Goal: Task Accomplishment & Management: Manage account settings

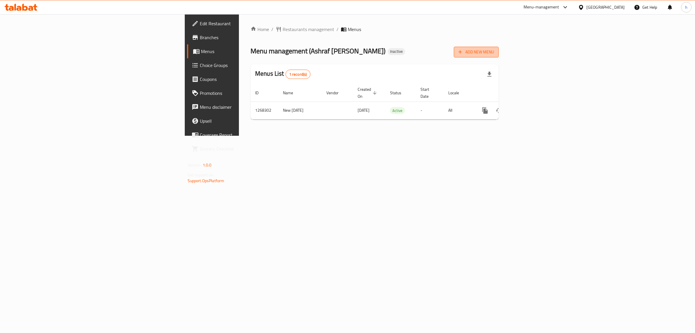
click at [494, 52] on span "Add New Menu" at bounding box center [477, 51] width 36 height 7
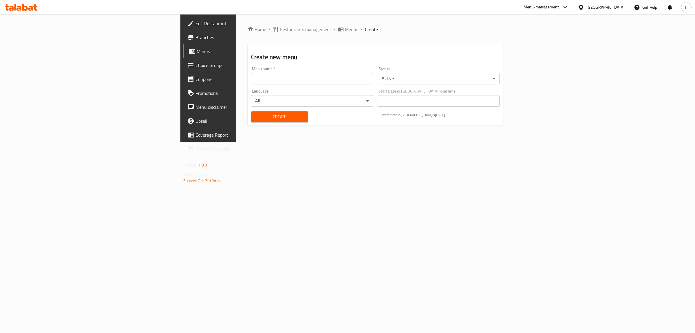
click at [251, 77] on input "text" at bounding box center [312, 79] width 122 height 12
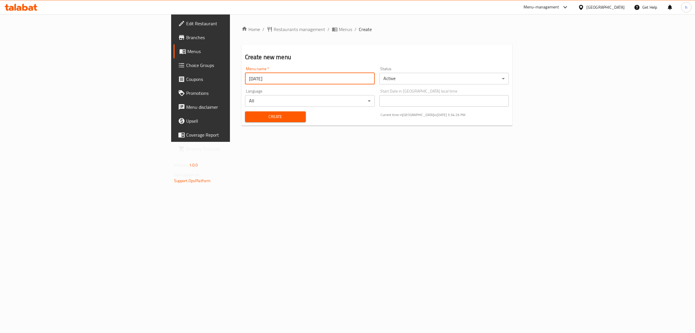
type input "[DATE]"
click at [250, 116] on span "Create" at bounding box center [276, 116] width 52 height 7
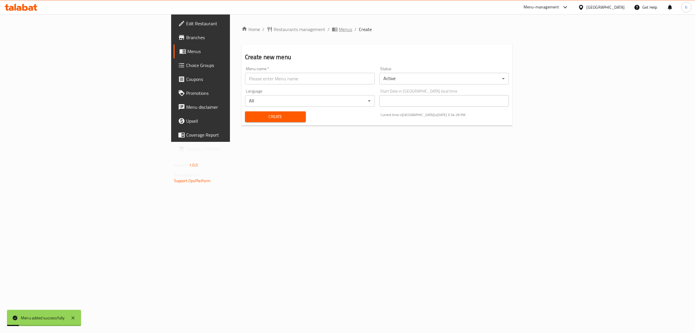
click at [339, 28] on span "Menus" at bounding box center [345, 29] width 13 height 7
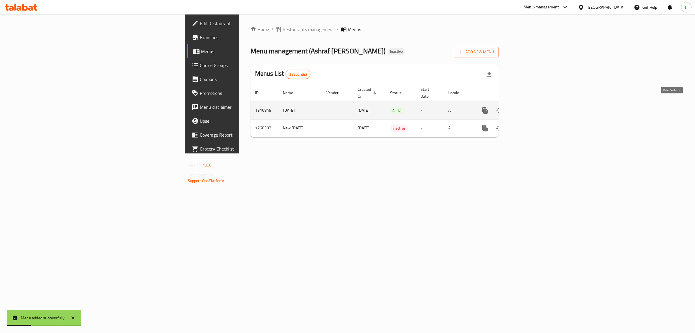
click at [534, 103] on link "enhanced table" at bounding box center [527, 110] width 14 height 14
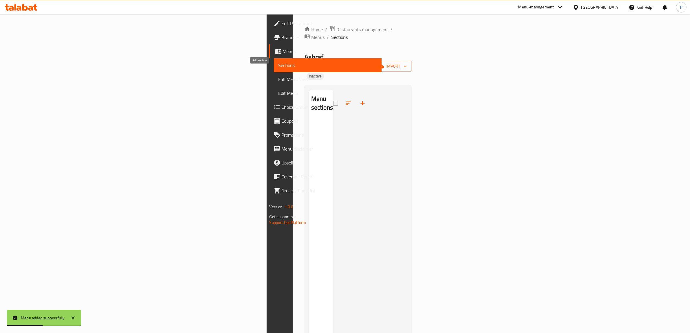
click at [359, 100] on icon "button" at bounding box center [362, 103] width 7 height 7
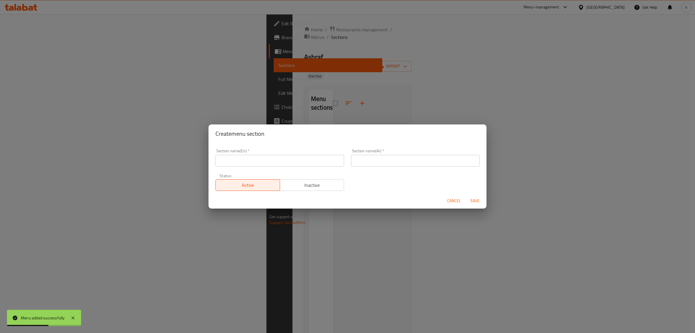
drag, startPoint x: 305, startPoint y: 83, endPoint x: 598, endPoint y: 99, distance: 293.9
click at [310, 83] on div "Create menu section Section name(En)   * Section name(En) * Section name(Ar)   …" at bounding box center [347, 166] width 695 height 333
click at [444, 202] on div "Cancel Save" at bounding box center [348, 200] width 278 height 15
click at [458, 197] on span "Cancel" at bounding box center [454, 200] width 14 height 7
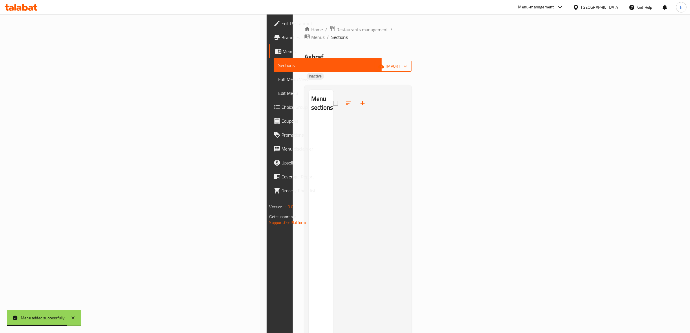
click at [407, 63] on span "import" at bounding box center [393, 66] width 28 height 7
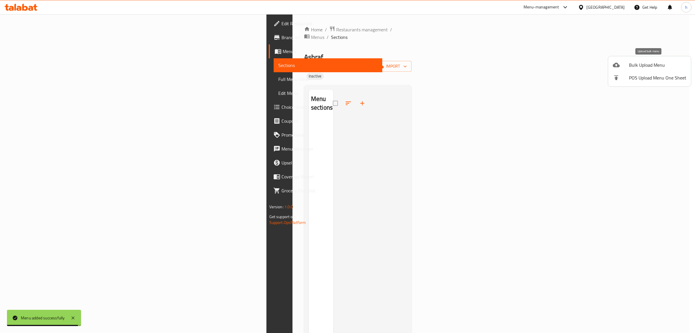
click at [646, 67] on span "Bulk Upload Menu" at bounding box center [657, 64] width 57 height 7
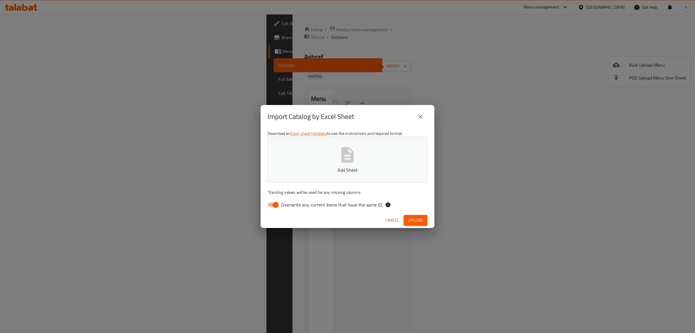
click at [276, 207] on input "Overwrite any current items that have the same ID." at bounding box center [275, 204] width 33 height 11
checkbox input "false"
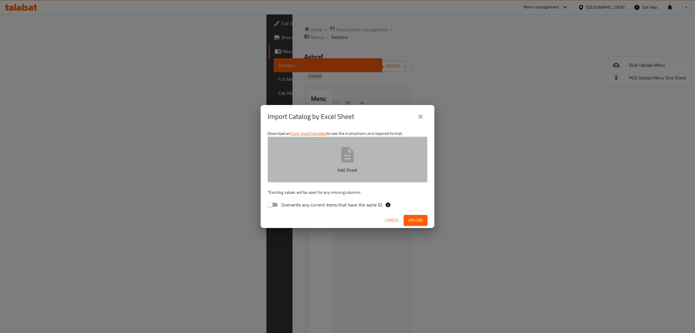
click at [313, 178] on button "Add Sheet" at bounding box center [348, 159] width 160 height 46
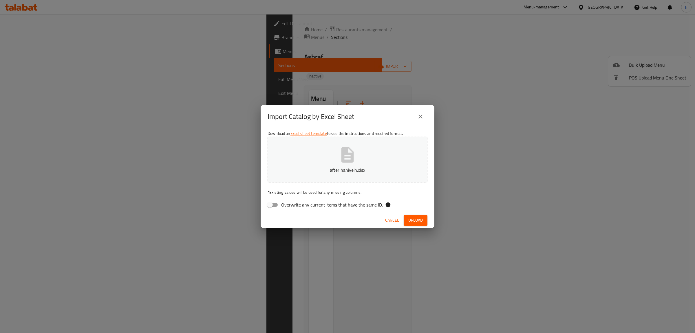
click at [414, 222] on span "Upload" at bounding box center [416, 219] width 14 height 7
click at [313, 153] on button "after haniyein.xlsx" at bounding box center [348, 159] width 160 height 46
click at [415, 218] on span "Upload" at bounding box center [416, 219] width 14 height 7
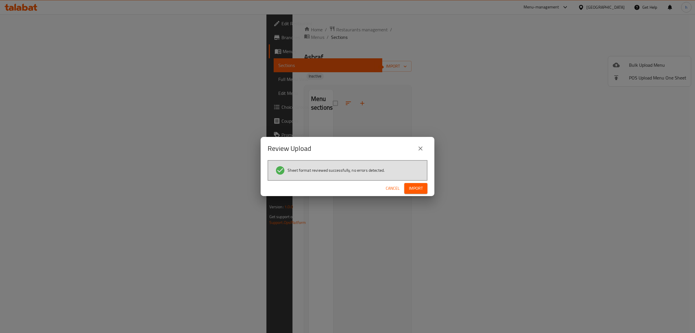
click at [427, 186] on button "Import" at bounding box center [415, 188] width 23 height 11
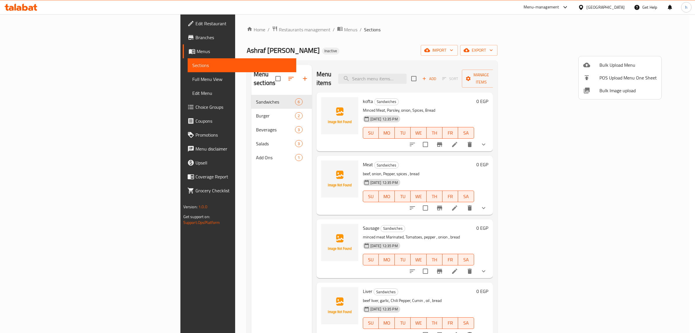
click at [35, 78] on div at bounding box center [347, 166] width 695 height 333
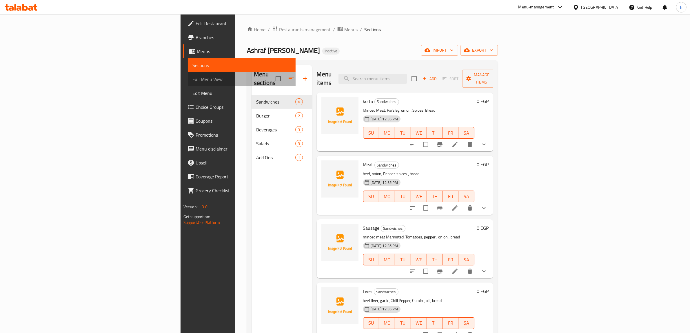
click at [192, 78] on span "Full Menu View" at bounding box center [241, 79] width 99 height 7
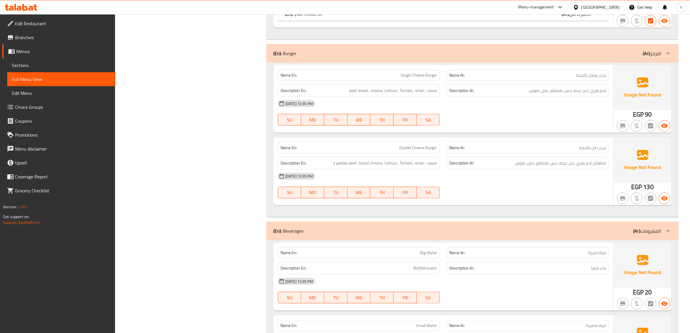
scroll to position [688, 0]
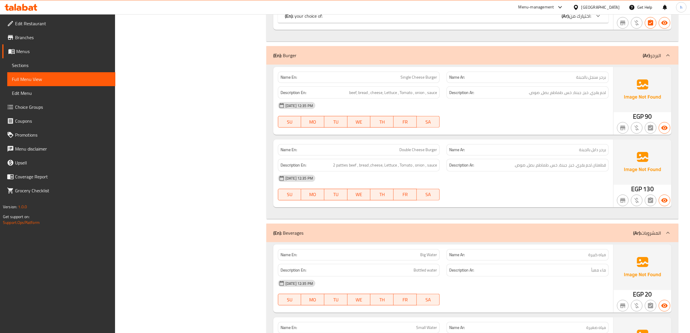
click at [598, 74] on span "برجر سنجل بالجبنة" at bounding box center [591, 77] width 30 height 6
click at [414, 74] on span "Single Cheese Burger" at bounding box center [418, 77] width 37 height 6
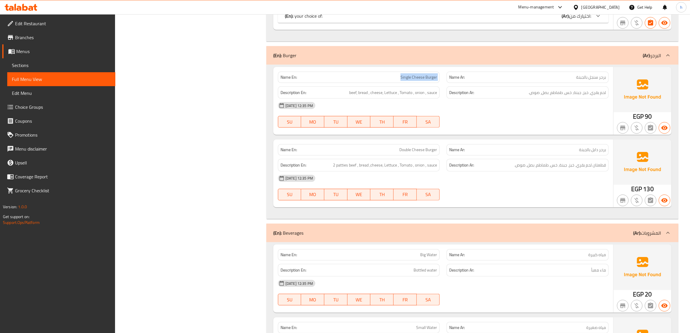
click at [414, 74] on span "Single Cheese Burger" at bounding box center [418, 77] width 37 height 6
click at [543, 141] on div "Name Ar: برجر دابل بالجبنة" at bounding box center [527, 150] width 169 height 18
click at [379, 147] on p "Name En: Double Cheese Burger" at bounding box center [358, 150] width 157 height 6
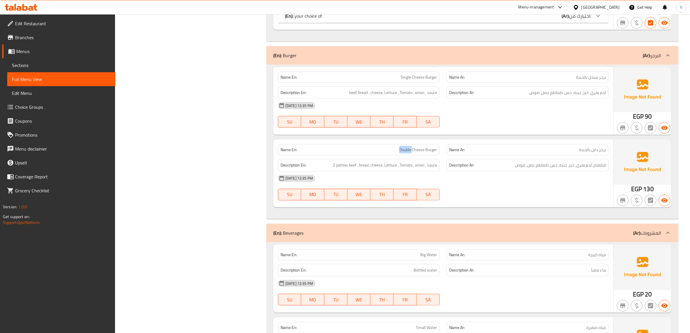
click at [379, 147] on p "Name En: Double Cheese Burger" at bounding box center [358, 150] width 157 height 6
click at [585, 89] on span "لحم بقري، خبز، جبنة، خس، طماطم، بصل، صوص." at bounding box center [566, 92] width 77 height 7
click at [572, 89] on span "لحم بقري، خبز، جبنة، خس، طماطم، بصل، صوص." at bounding box center [566, 92] width 77 height 7
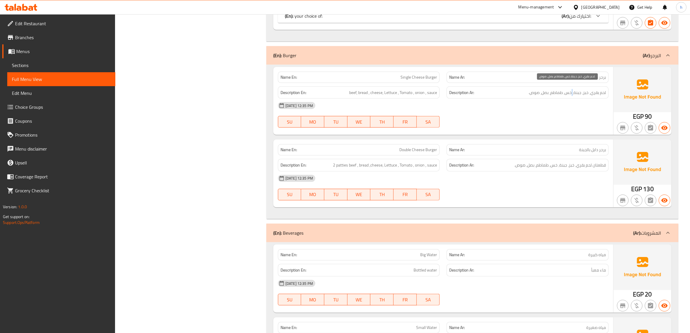
click at [572, 89] on span "لحم بقري، خبز، جبنة، خس، طماطم، بصل، صوص." at bounding box center [566, 92] width 77 height 7
click at [569, 89] on span "لحم بقري، خبز، جبنة، خس، طماطم، بصل، صوص." at bounding box center [566, 92] width 77 height 7
click at [351, 89] on span "beef, bread , cheese, Lettuce , Tomato , onion , sauce" at bounding box center [393, 92] width 88 height 7
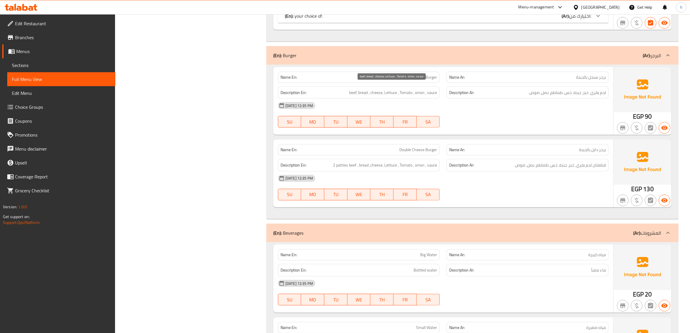
click at [362, 89] on span "beef, bread , cheese, Lettuce , Tomato , onion , sauce" at bounding box center [393, 92] width 88 height 7
click at [372, 89] on span "beef, bread , cheese, Lettuce , Tomato , onion , sauce" at bounding box center [393, 92] width 88 height 7
click at [387, 90] on span "beef, bread , cheese, Lettuce , Tomato , onion , sauce" at bounding box center [393, 92] width 88 height 7
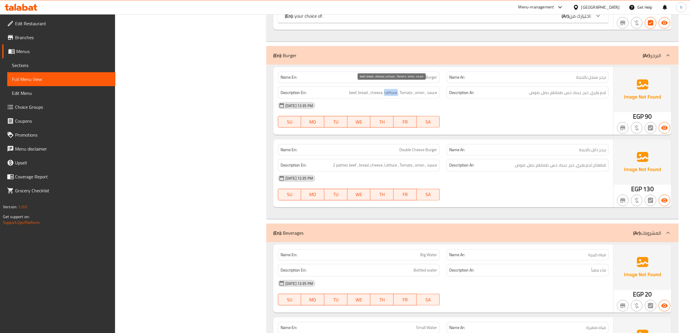
click at [387, 90] on span "beef, bread , cheese, Lettuce , Tomato , onion , sauce" at bounding box center [393, 92] width 88 height 7
click at [402, 89] on span "beef, bread , cheese, Lettuce , Tomato , onion , sauce" at bounding box center [393, 92] width 88 height 7
click at [418, 89] on span "beef, bread , cheese, Lettuce , Tomato , onion , sauce" at bounding box center [393, 92] width 88 height 7
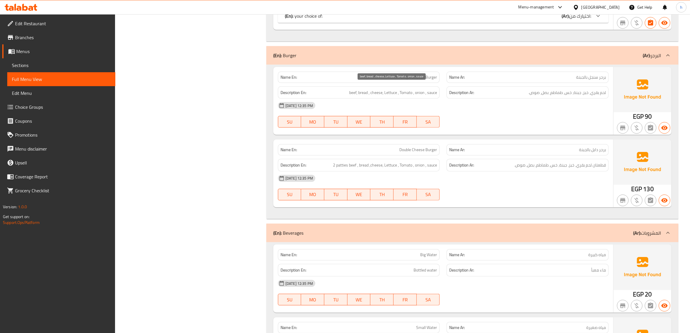
click at [433, 89] on span "beef, bread , cheese, Lettuce , Tomato , onion , sauce" at bounding box center [393, 92] width 88 height 7
click at [581, 161] on span "قطعتان لحم بقري، خبز، جبنة، خس، طماطم، بصل، صوص." at bounding box center [560, 164] width 92 height 7
drag, startPoint x: 334, startPoint y: 155, endPoint x: 351, endPoint y: 154, distance: 16.8
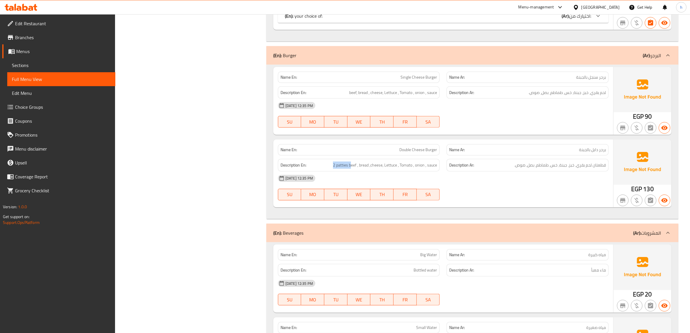
click at [351, 159] on div "Description En: 2 patties beef , bread ,cheese, Lettuce , Tomato , onion , sauce" at bounding box center [359, 165] width 162 height 12
click at [574, 161] on span "قطعتان لحم بقري، خبز، جبنة، خس، طماطم، بصل، صوص." at bounding box center [560, 164] width 92 height 7
click at [562, 161] on span "قطعتان لحم بقري، خبز، جبنة، خس، طماطم، بصل، صوص." at bounding box center [560, 164] width 92 height 7
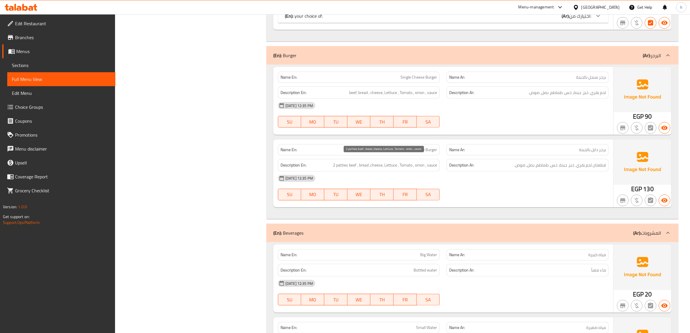
click at [363, 161] on span "2 patties beef , bread ,cheese, Lettuce , Tomato , onion , sauce" at bounding box center [385, 164] width 104 height 7
click at [383, 161] on span "2 patties beef , bread ,cheese, Lettuce , Tomato , onion , sauce" at bounding box center [385, 164] width 104 height 7
click at [382, 161] on span "2 patties beef , bread ,cheese, Lettuce , Tomato , onion , sauce" at bounding box center [385, 164] width 104 height 7
click at [379, 161] on span "2 patties beef , bread ,cheese, Lettuce , Tomato , onion , sauce" at bounding box center [385, 164] width 104 height 7
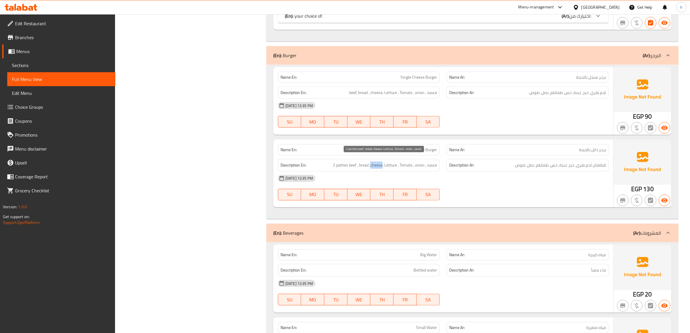
click at [379, 161] on span "2 patties beef , bread ,cheese, Lettuce , Tomato , onion , sauce" at bounding box center [385, 164] width 104 height 7
click at [388, 161] on span "2 patties beef , bread ,cheese, Lettuce , Tomato , onion , sauce" at bounding box center [385, 164] width 104 height 7
click at [550, 161] on span "قطعتان لحم بقري، خبز، جبنة، خس، طماطم، بصل، صوص." at bounding box center [560, 164] width 92 height 7
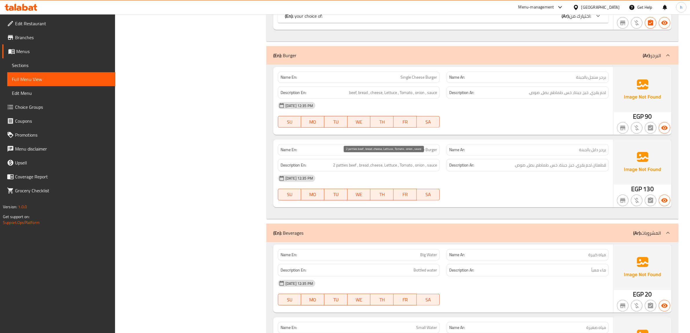
click at [410, 161] on span "2 patties beef , bread ,cheese, Lettuce , Tomato , onion , sauce" at bounding box center [385, 164] width 104 height 7
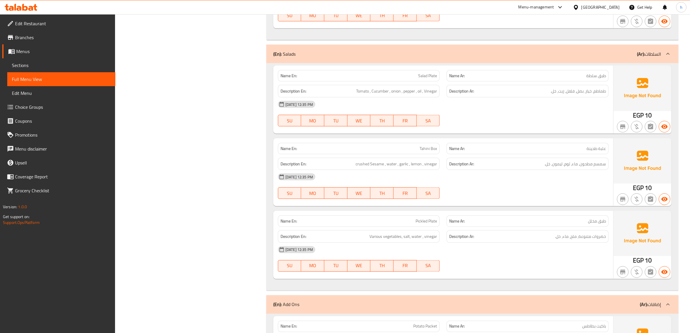
scroll to position [1040, 0]
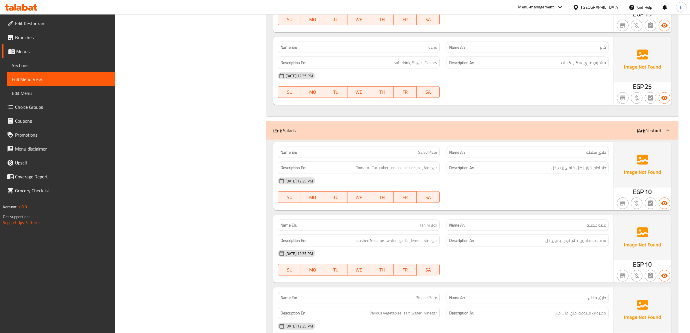
click at [362, 165] on span "Tomato , Cucumber , onion , pepper , oil , Vinegar" at bounding box center [396, 167] width 81 height 7
click at [378, 164] on span "Tomato , Cucumber , onion , pepper , oil , Vinegar" at bounding box center [396, 167] width 81 height 7
click at [377, 164] on span "Tomato , Cucumber , onion , pepper , oil , Vinegar" at bounding box center [396, 167] width 81 height 7
click at [393, 164] on span "Tomato , Cucumber , onion , pepper , oil , Vinegar" at bounding box center [396, 167] width 81 height 7
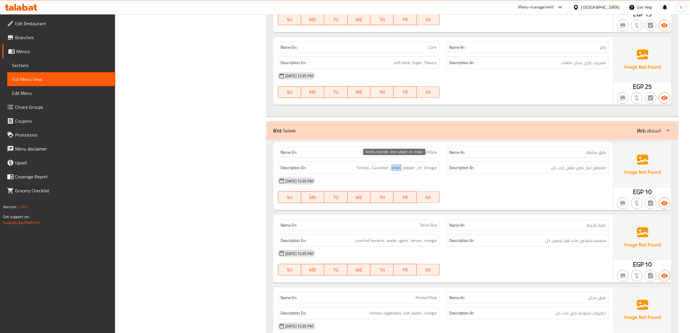
click at [393, 164] on span "Tomato , Cucumber , onion , pepper , oil , Vinegar" at bounding box center [396, 167] width 81 height 7
click at [409, 164] on span "Tomato , Cucumber , onion , pepper , oil , Vinegar" at bounding box center [396, 167] width 81 height 7
click at [419, 164] on span "Tomato , Cucumber , onion , pepper , oil , Vinegar" at bounding box center [396, 167] width 81 height 7
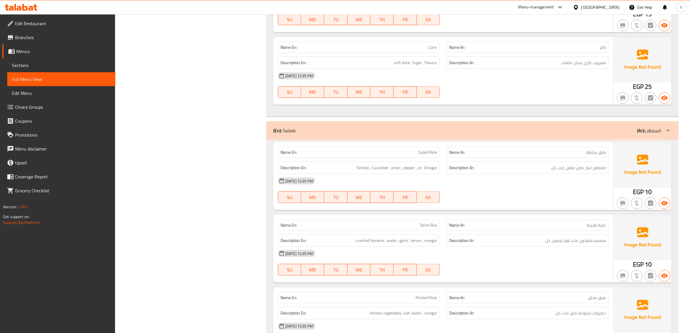
click at [438, 163] on div "Description En: Tomato , Cucumber , onion , pepper , oil , Vinegar" at bounding box center [359, 167] width 162 height 12
click at [435, 164] on span "Tomato , Cucumber , onion , pepper , oil , Vinegar" at bounding box center [396, 167] width 81 height 7
drag, startPoint x: 435, startPoint y: 161, endPoint x: 409, endPoint y: 168, distance: 26.7
click at [435, 164] on span "Tomato , Cucumber , onion , pepper , oil , Vinegar" at bounding box center [396, 167] width 81 height 7
click at [598, 246] on div "[DATE] 12:35 PM" at bounding box center [443, 253] width 338 height 14
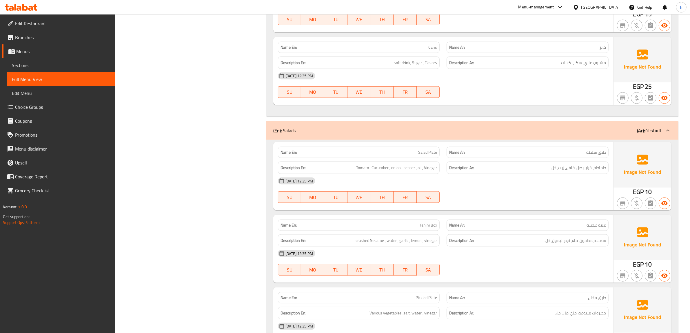
click at [597, 237] on span "سمسم مطحون، ماء، ثوم، ليمون، خل." at bounding box center [574, 240] width 61 height 7
click at [393, 237] on span "crushed Sesame , water , garlic , lemon , vinegar" at bounding box center [395, 240] width 81 height 7
click at [578, 237] on span "سمسم مطحون، ماء، ثوم، ليمون، خل." at bounding box center [574, 240] width 61 height 7
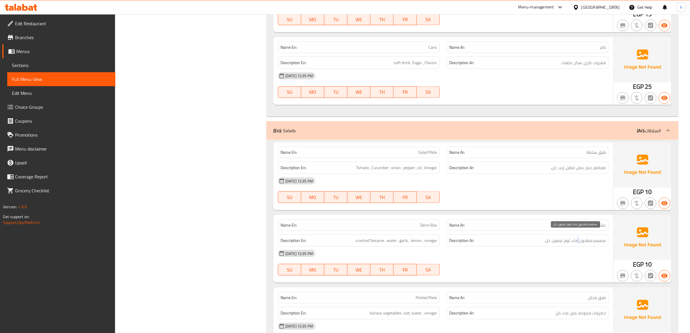
click at [578, 237] on span "سمسم مطحون، ماء، ثوم، ليمون، خل." at bounding box center [574, 240] width 61 height 7
click at [390, 237] on span "crushed Sesame , water , garlic , lemon , vinegar" at bounding box center [395, 240] width 81 height 7
click at [404, 237] on span "crushed Sesame , water , garlic , lemon , vinegar" at bounding box center [395, 240] width 81 height 7
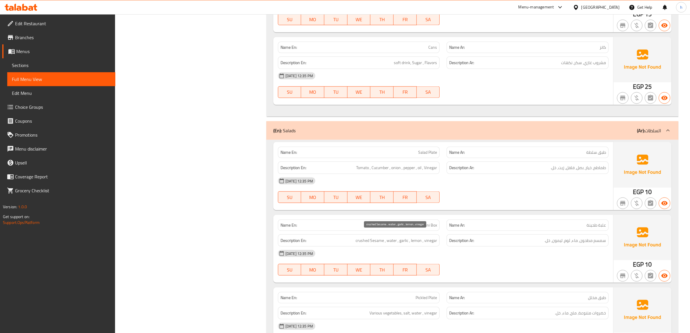
click at [417, 237] on span "crushed Sesame , water , garlic , lemon , vinegar" at bounding box center [395, 240] width 81 height 7
click at [429, 237] on span "crushed Sesame , water , garlic , lemon , vinegar" at bounding box center [395, 240] width 81 height 7
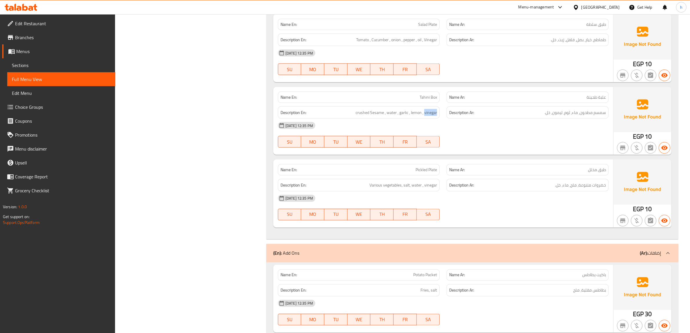
scroll to position [1185, 0]
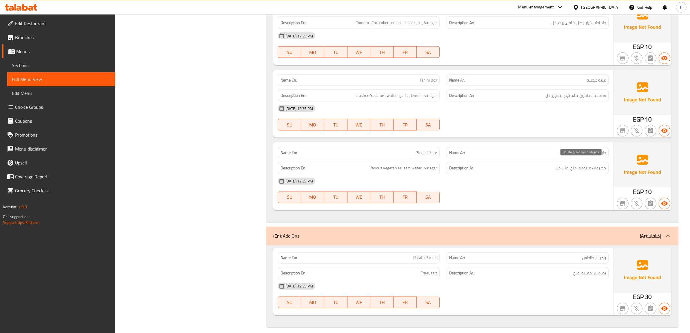
click at [600, 164] on span "خضروات متنوعة، ملح، ماء، خل." at bounding box center [580, 167] width 51 height 7
click at [566, 164] on span "خضروات متنوعة، ملح، ماء، خل." at bounding box center [580, 167] width 51 height 7
click at [557, 165] on span "خضروات متنوعة، ملح، ماء، خل." at bounding box center [580, 167] width 51 height 7
click at [374, 164] on span "Various vegetables, salt, water , vinegar" at bounding box center [403, 167] width 68 height 7
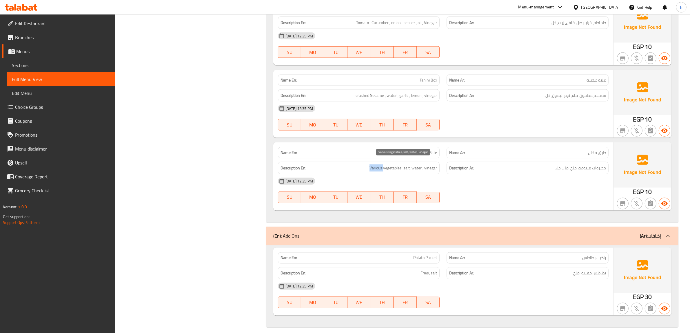
click at [374, 164] on span "Various vegetables, salt, water , vinegar" at bounding box center [403, 167] width 68 height 7
click at [408, 164] on span "Various vegetables, salt, water , vinegar" at bounding box center [403, 167] width 68 height 7
click at [420, 164] on span "Various vegetables, salt, water , vinegar" at bounding box center [403, 167] width 68 height 7
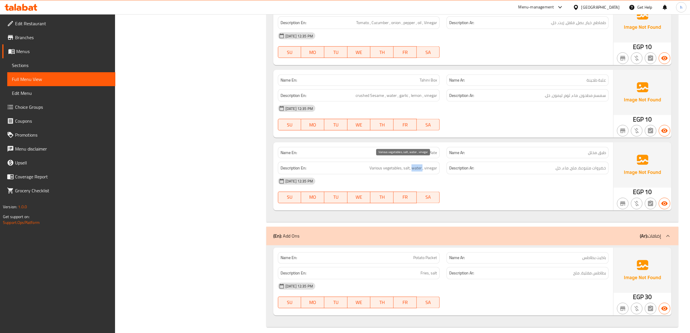
click at [420, 164] on span "Various vegetables, salt, water , vinegar" at bounding box center [403, 167] width 68 height 7
click at [435, 164] on span "Various vegetables, salt, water , vinegar" at bounding box center [403, 167] width 68 height 7
click at [602, 269] on span "بطاطس مقلية، ملح" at bounding box center [589, 272] width 33 height 7
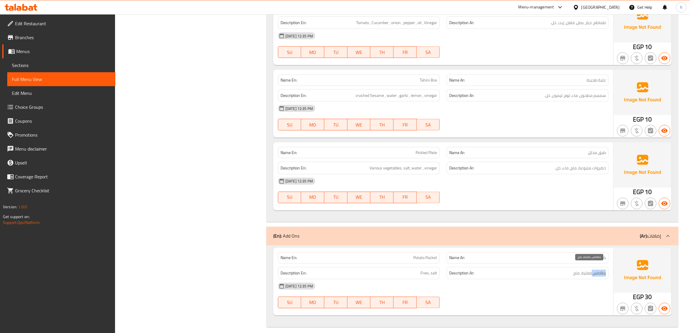
click at [600, 269] on span "بطاطس مقلية، ملح" at bounding box center [589, 272] width 33 height 7
click at [398, 269] on h6 "Description En: Fries, salt" at bounding box center [358, 272] width 157 height 7
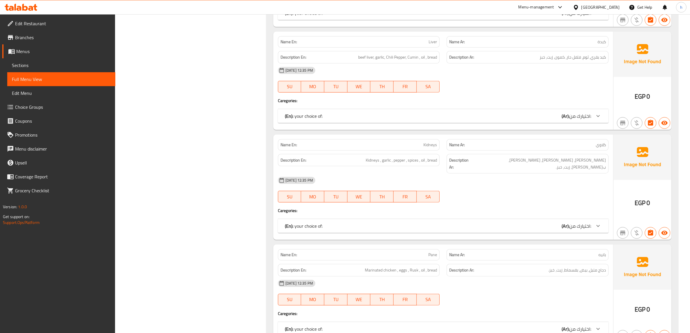
scroll to position [461, 0]
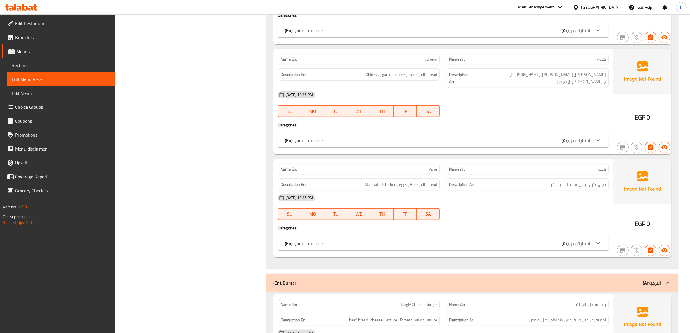
click at [575, 136] on span "اختيارك من:" at bounding box center [580, 140] width 22 height 9
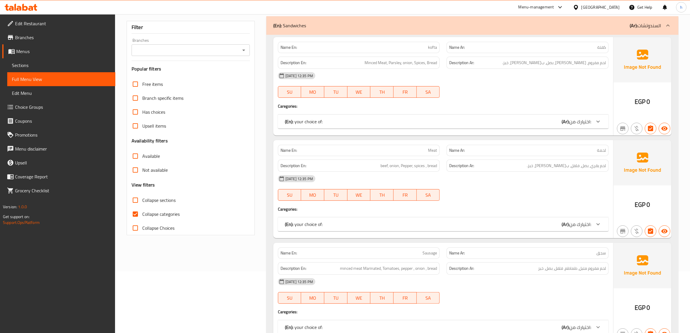
scroll to position [0, 0]
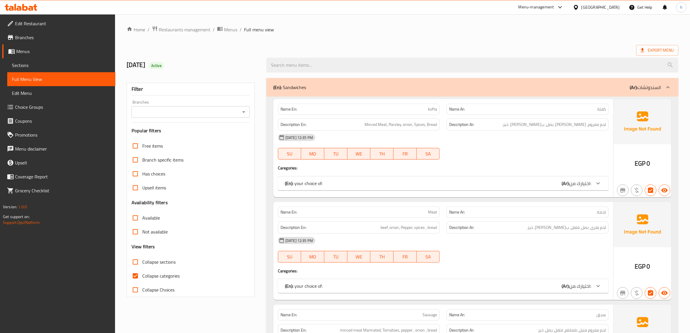
click at [508, 188] on div "(En): your choice of: (Ar): اختيارك من:" at bounding box center [443, 183] width 331 height 14
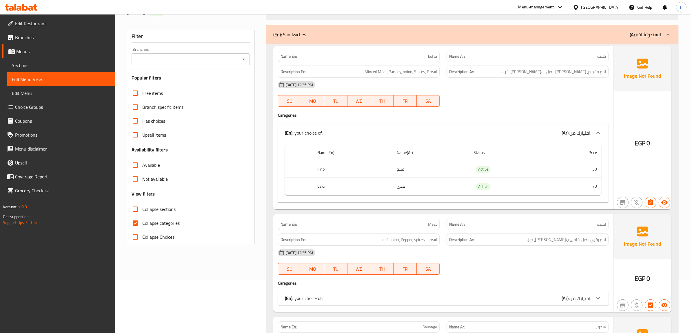
scroll to position [145, 0]
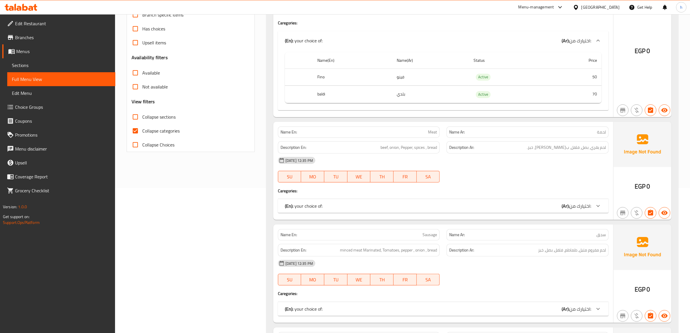
click at [566, 204] on b "(Ar):" at bounding box center [565, 205] width 8 height 9
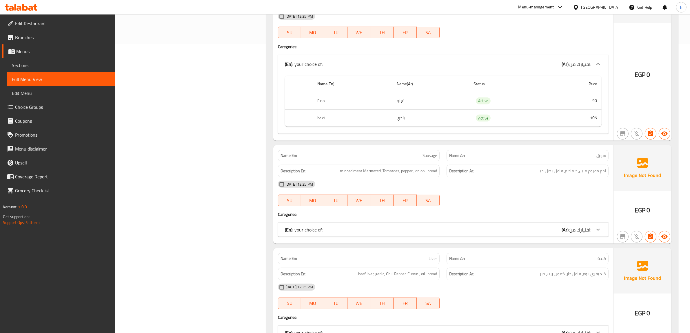
scroll to position [290, 0]
click at [550, 232] on div "(En): your choice of: (Ar): اختيارك من:" at bounding box center [438, 228] width 306 height 7
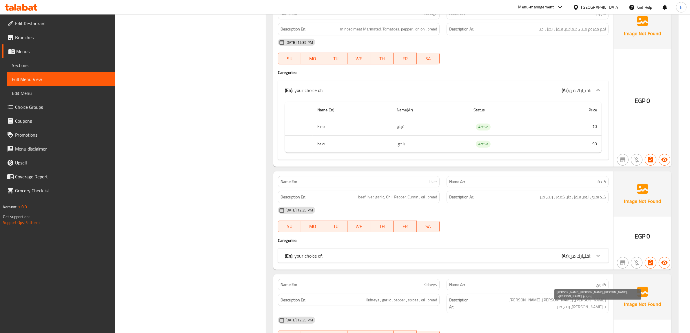
scroll to position [543, 0]
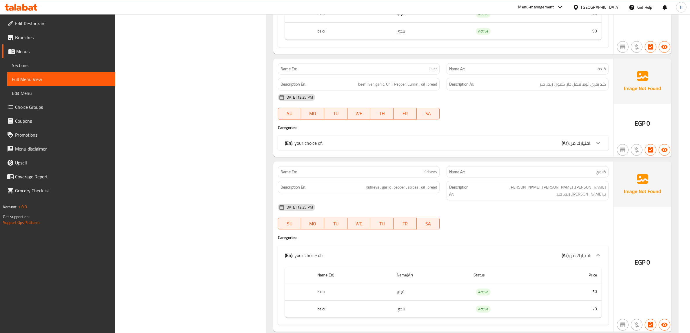
click at [558, 145] on div "(En): your choice of: (Ar): اختيارك من:" at bounding box center [438, 142] width 306 height 7
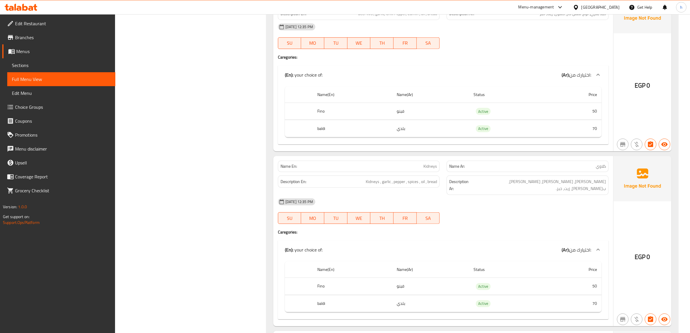
scroll to position [688, 0]
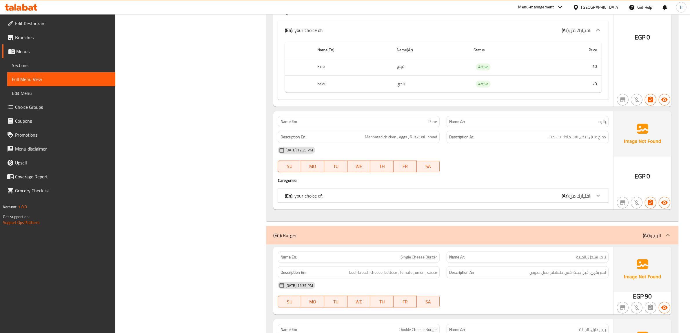
click at [583, 197] on span "اختيارك من:" at bounding box center [580, 195] width 22 height 9
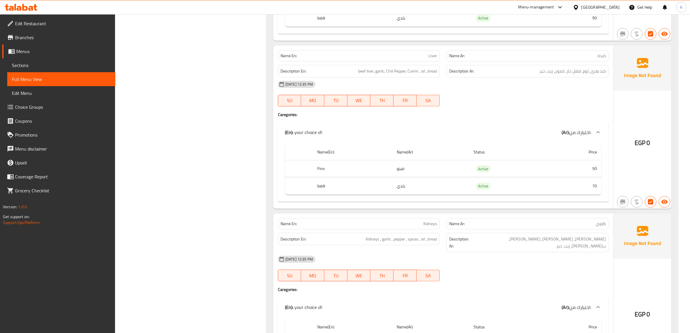
scroll to position [543, 0]
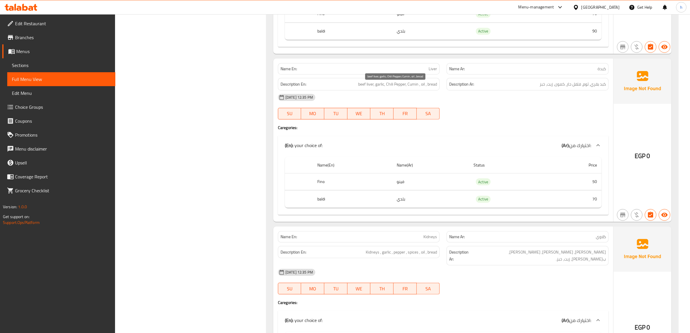
click at [394, 88] on span "beef liver, garlic, Chili Pepper, Cumin , oil , bread" at bounding box center [397, 84] width 79 height 7
click at [586, 86] on span "كبد بقري، ثوم، فلفل حار، كمون، زيت، خبز" at bounding box center [572, 84] width 66 height 7
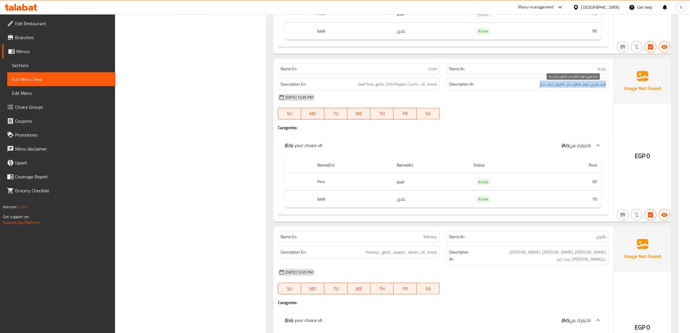
click at [586, 86] on span "كبد بقري، ثوم، فلفل حار، كمون، زيت، خبز" at bounding box center [572, 84] width 66 height 7
click at [586, 70] on p "Name Ar: كبدة" at bounding box center [527, 69] width 157 height 6
drag, startPoint x: 586, startPoint y: 70, endPoint x: 451, endPoint y: 65, distance: 135.4
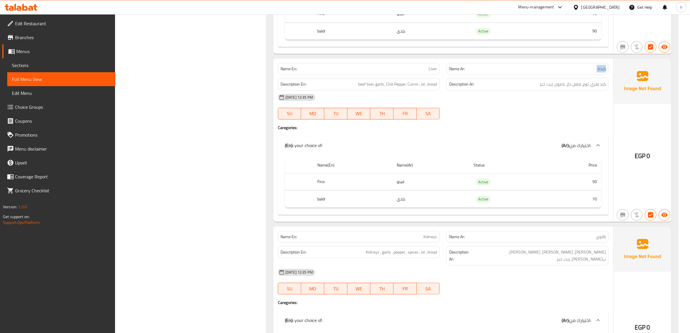
click at [567, 72] on p "Name Ar: كبدة" at bounding box center [527, 69] width 157 height 6
click at [420, 72] on p "Name En: Liver" at bounding box center [358, 69] width 157 height 6
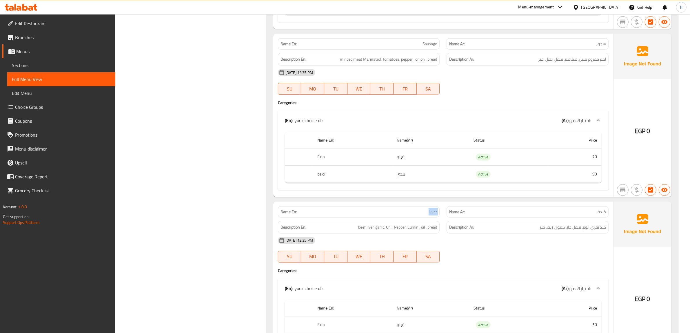
scroll to position [398, 0]
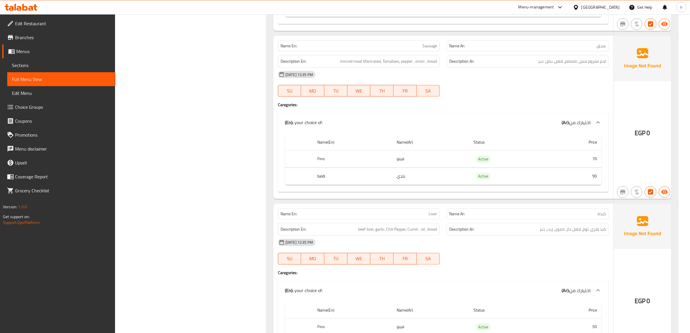
click at [557, 55] on div "Description Ar: لحم مفروم متبل، طماطم، فلفل، بصل، خبز" at bounding box center [527, 61] width 169 height 19
click at [387, 58] on div "Description En: minced meat Marinated, Tomatoes, pepper , onion , bread" at bounding box center [359, 61] width 162 height 12
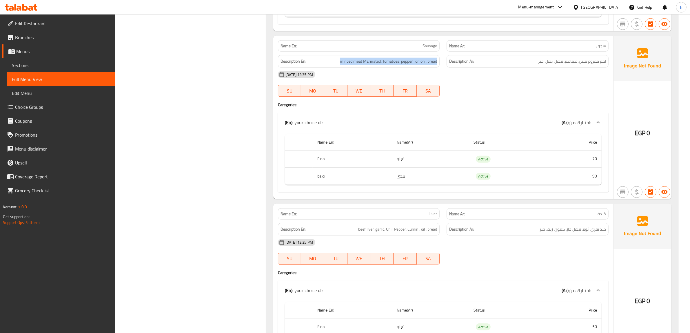
click at [387, 58] on div "Description En: minced meat Marinated, Tomatoes, pepper , onion , bread" at bounding box center [359, 61] width 162 height 12
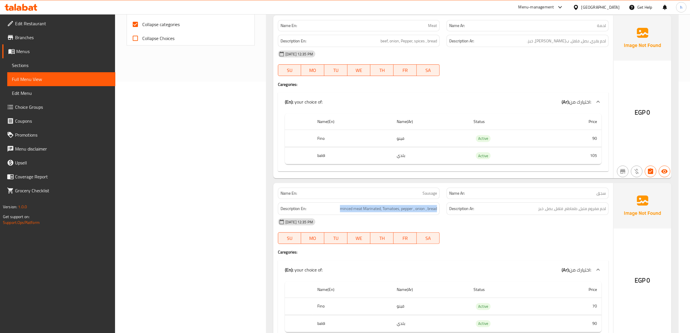
scroll to position [181, 0]
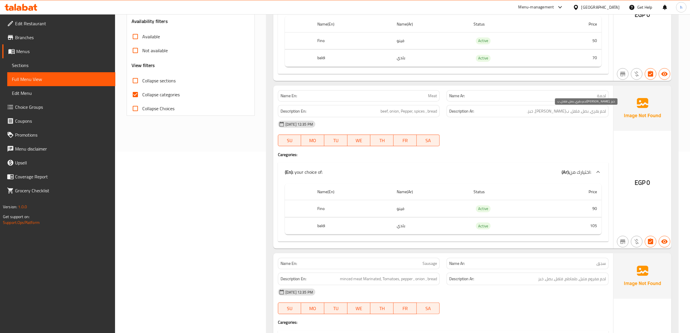
click at [567, 109] on span "لحم بقري، بصل، فلفل، ب[PERSON_NAME]، خبز." at bounding box center [566, 110] width 79 height 7
click at [418, 105] on div "Description En: beef, onion, Pepper, spices , bread" at bounding box center [358, 110] width 169 height 19
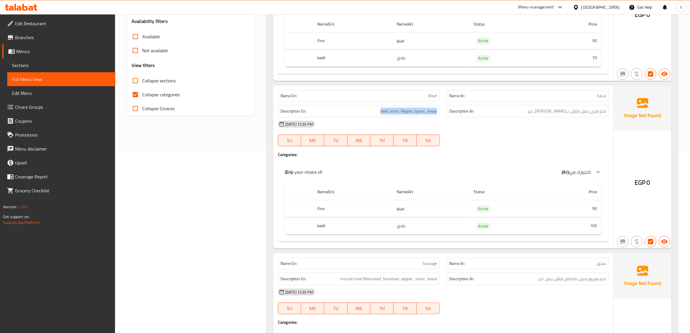
click at [418, 105] on div "Description En: beef, onion, Pepper, spices , bread" at bounding box center [358, 110] width 169 height 19
click at [420, 92] on div "Name En: Meat" at bounding box center [359, 95] width 162 height 11
click at [588, 118] on div "[DATE] 12:35 PM" at bounding box center [443, 124] width 338 height 14
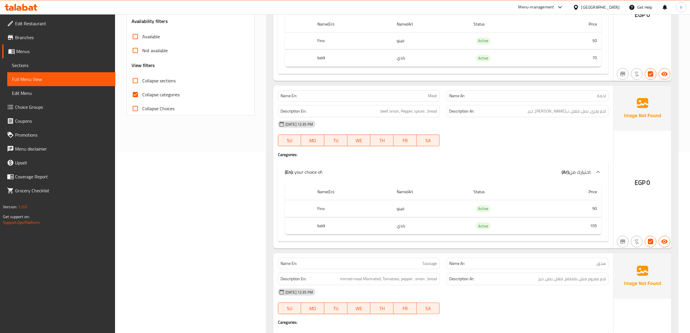
click at [588, 118] on div "[DATE] 12:35 PM" at bounding box center [443, 124] width 338 height 14
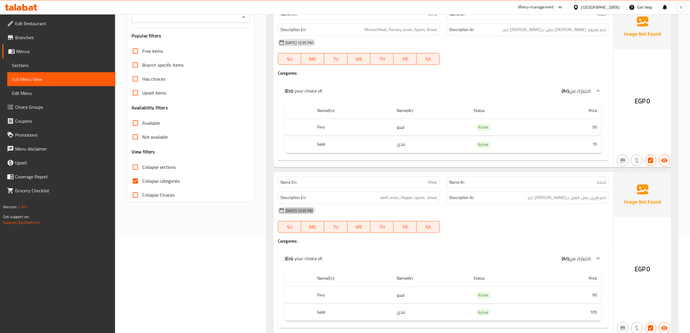
scroll to position [0, 0]
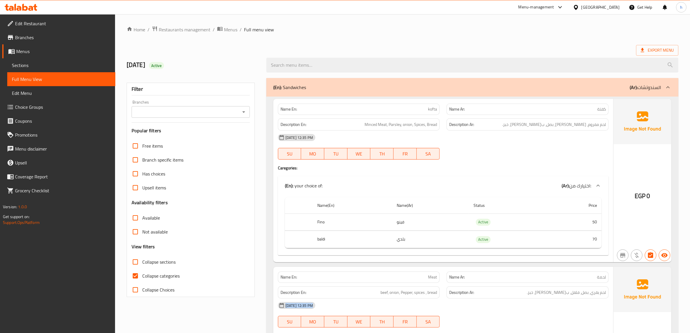
click at [41, 25] on span "Edit Restaurant" at bounding box center [63, 23] width 96 height 7
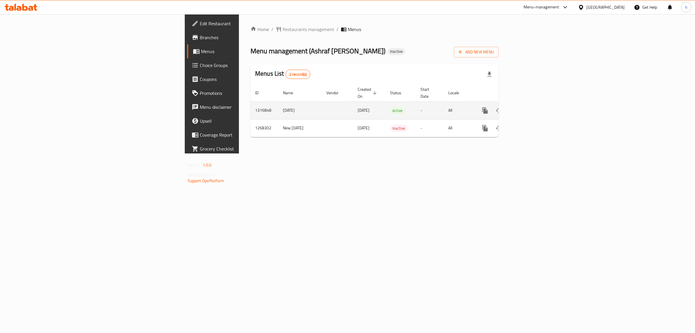
click at [530, 108] on icon "enhanced table" at bounding box center [526, 110] width 5 height 5
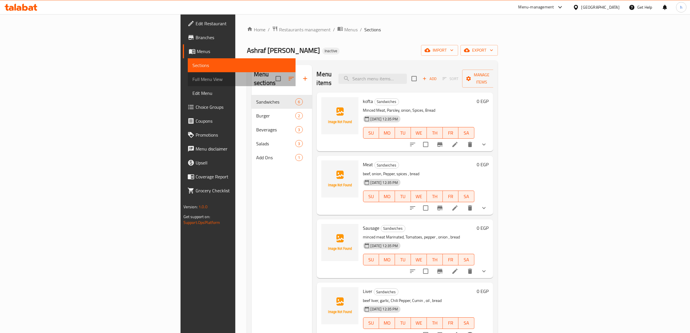
click at [192, 76] on span "Full Menu View" at bounding box center [241, 79] width 99 height 7
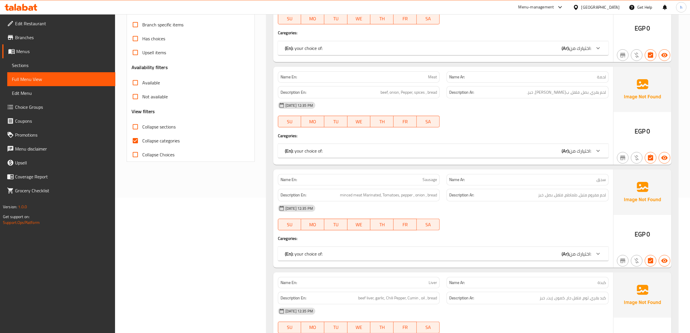
scroll to position [145, 0]
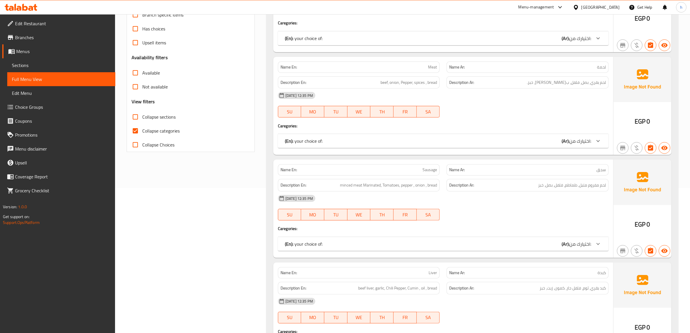
click at [464, 112] on div "12-10-2025 12:35 PM SU MO TU WE TH FR SA" at bounding box center [443, 104] width 338 height 32
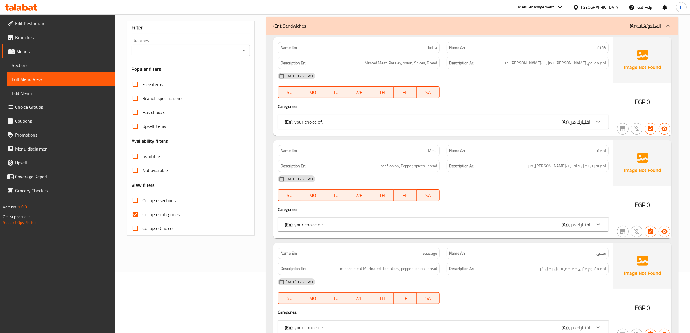
scroll to position [681, 0]
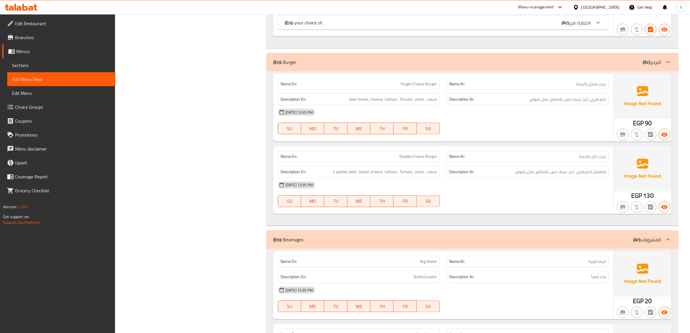
click at [565, 162] on div "Description Ar: قطعتان لحم بقري، خبز، جبنة، خس، طماطم، بصل، صوص." at bounding box center [527, 171] width 169 height 19
click at [600, 81] on span "برجر سنجل بالجبنة" at bounding box center [591, 84] width 30 height 6
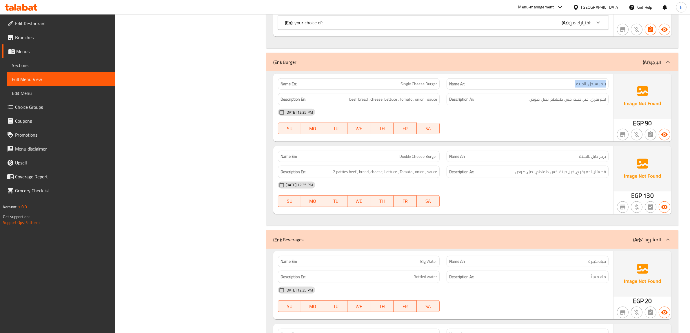
click at [600, 81] on span "برجر سنجل بالجبنة" at bounding box center [591, 84] width 30 height 6
click at [599, 115] on div "12-10-2025 12:35 PM SU MO TU WE TH FR SA" at bounding box center [443, 121] width 338 height 32
click at [32, 23] on span "Edit Restaurant" at bounding box center [63, 23] width 96 height 7
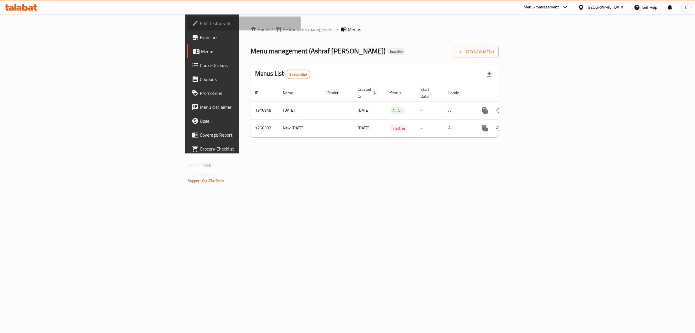
click at [187, 29] on link "Edit Restaurant" at bounding box center [244, 24] width 114 height 14
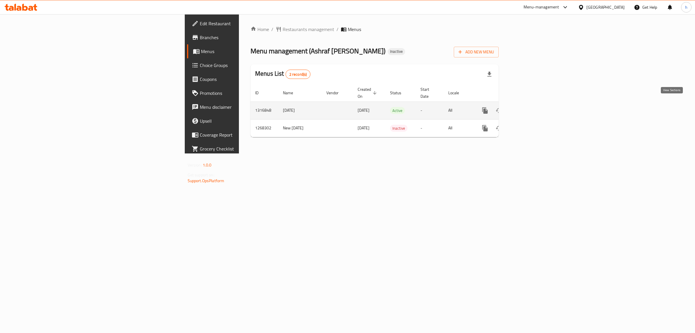
click at [530, 107] on icon "enhanced table" at bounding box center [527, 110] width 7 height 7
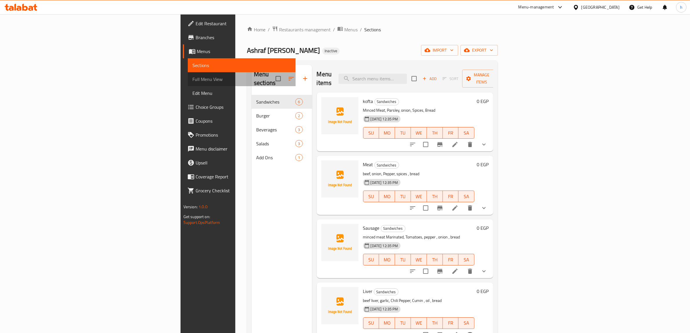
click at [192, 80] on span "Full Menu View" at bounding box center [241, 79] width 99 height 7
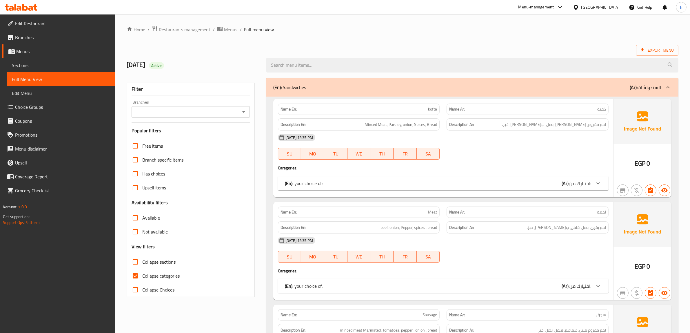
click at [588, 187] on span "اختيارك من:" at bounding box center [580, 183] width 22 height 9
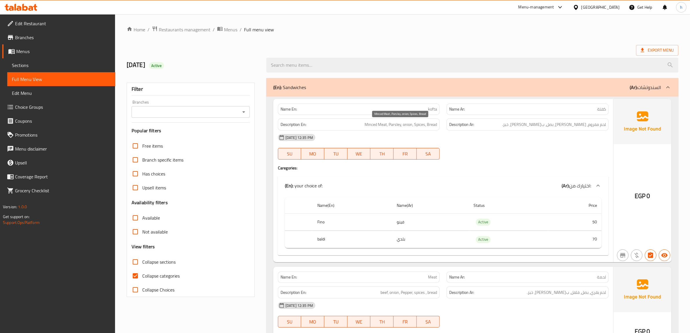
click at [410, 122] on span "Minced Meat, Parsley, onion, Spices, Bread" at bounding box center [400, 124] width 72 height 7
click at [563, 124] on span "لحم مفروم، [PERSON_NAME]، بصل، ب[PERSON_NAME]، خبز." at bounding box center [554, 124] width 104 height 7
click at [558, 125] on span "لحم مفروم، [PERSON_NAME]، بصل، ب[PERSON_NAME]، خبز." at bounding box center [554, 124] width 104 height 7
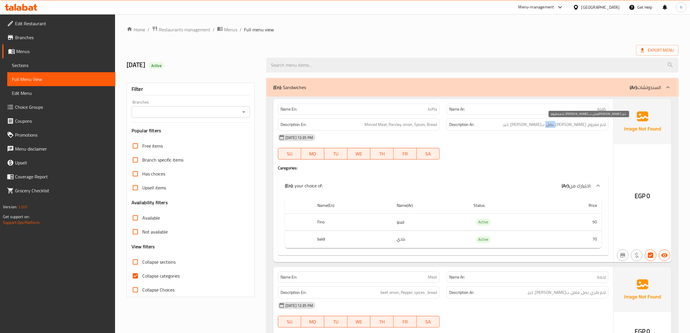
click at [558, 125] on span "لحم مفروم، [PERSON_NAME]، بصل، ب[PERSON_NAME]، خبز." at bounding box center [554, 124] width 104 height 7
click at [542, 125] on span "لحم مفروم، [PERSON_NAME]، بصل، ب[PERSON_NAME]، خبز." at bounding box center [554, 124] width 104 height 7
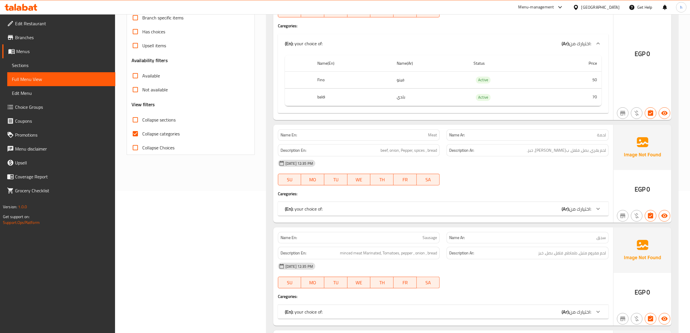
scroll to position [145, 0]
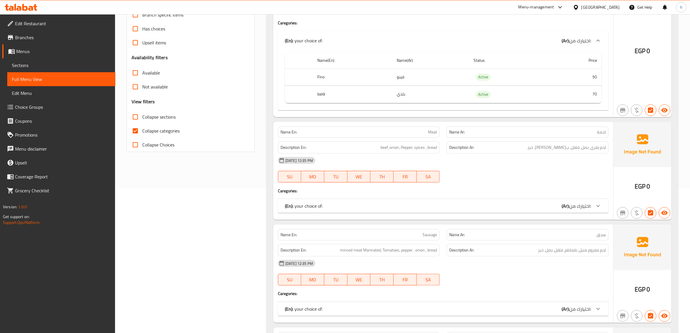
click at [411, 144] on div "Description En: beef, onion, Pepper, spices , bread" at bounding box center [359, 147] width 162 height 12
click at [388, 149] on span "beef, onion, Pepper, spices , bread" at bounding box center [408, 147] width 56 height 7
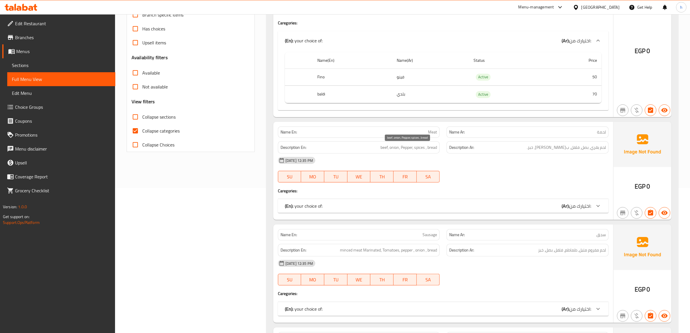
click at [402, 148] on span "beef, onion, Pepper, spices , bread" at bounding box center [408, 147] width 56 height 7
click at [416, 148] on span "beef, onion, Pepper, spices , bread" at bounding box center [408, 147] width 56 height 7
click at [429, 149] on span "beef, onion, Pepper, spices , bread" at bounding box center [408, 147] width 56 height 7
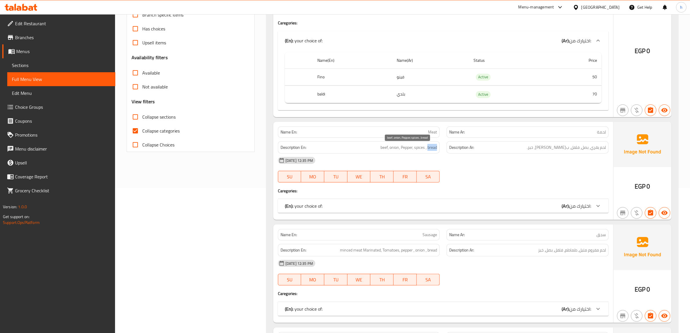
click at [429, 149] on span "beef, onion, Pepper, spices , bread" at bounding box center [408, 147] width 56 height 7
click at [534, 208] on div "(En): your choice of: (Ar): اختيارك من:" at bounding box center [438, 205] width 306 height 7
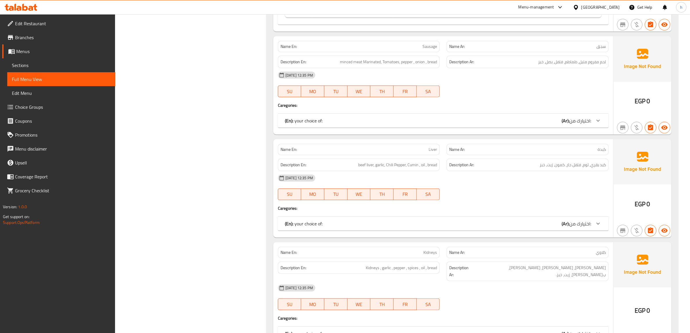
scroll to position [398, 0]
click at [577, 223] on span "اختيارك من:" at bounding box center [580, 222] width 22 height 9
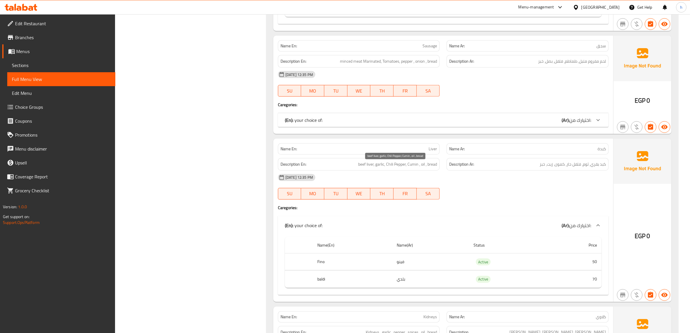
click at [377, 167] on span "beef liver, garlic, Chili Pepper, Cumin , oil , bread" at bounding box center [397, 164] width 79 height 7
click at [387, 168] on span "beef liver, garlic, Chili Pepper, Cumin , oil , bread" at bounding box center [397, 164] width 79 height 7
click at [400, 168] on span "beef liver, garlic, Chili Pepper, Cumin , oil , bread" at bounding box center [397, 164] width 79 height 7
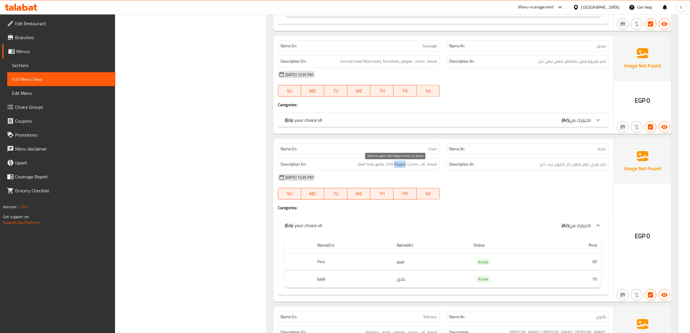
click at [400, 168] on span "beef liver, garlic, Chili Pepper, Cumin , oil , bread" at bounding box center [397, 164] width 79 height 7
click at [413, 167] on span "beef liver, garlic, Chili Pepper, Cumin , oil , bread" at bounding box center [397, 164] width 79 height 7
click at [422, 167] on span "beef liver, garlic, Chili Pepper, Cumin , oil , bread" at bounding box center [397, 164] width 79 height 7
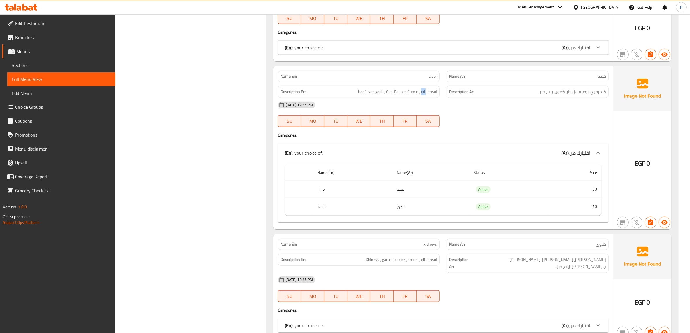
scroll to position [579, 0]
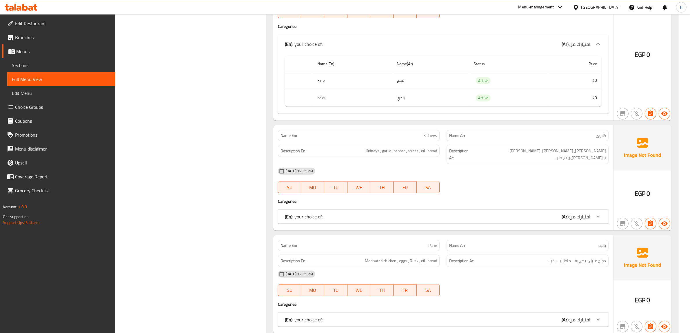
click at [419, 141] on div "Name En: Kidneys" at bounding box center [359, 135] width 162 height 11
click at [389, 153] on span "Kidneys , garlic , pepper , spices , oil , bread" at bounding box center [401, 150] width 71 height 7
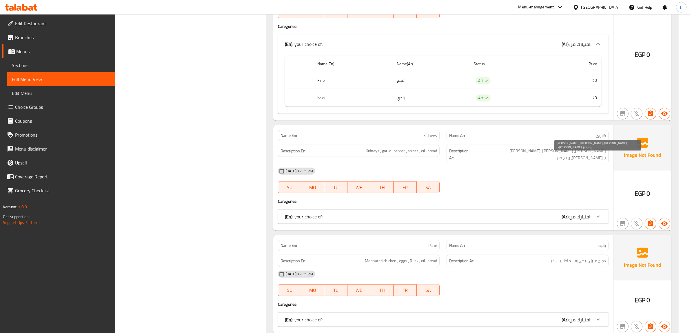
click at [590, 155] on span "[PERSON_NAME]، [PERSON_NAME]، [PERSON_NAME]، ب[PERSON_NAME]، زيت، خبز." at bounding box center [539, 154] width 133 height 14
click at [583, 155] on span "[PERSON_NAME]، [PERSON_NAME]، [PERSON_NAME]، ب[PERSON_NAME]، زيت، خبز." at bounding box center [539, 154] width 133 height 14
click at [571, 157] on span "[PERSON_NAME]، [PERSON_NAME]، [PERSON_NAME]، ب[PERSON_NAME]، زيت، خبز." at bounding box center [539, 154] width 133 height 14
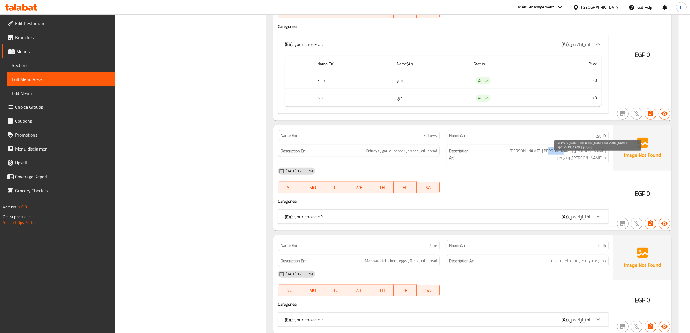
click at [571, 157] on span "[PERSON_NAME]، [PERSON_NAME]، [PERSON_NAME]، ب[PERSON_NAME]، زيت، خبز." at bounding box center [539, 154] width 133 height 14
click at [560, 157] on span "[PERSON_NAME]، [PERSON_NAME]، [PERSON_NAME]، ب[PERSON_NAME]، زيت، خبز." at bounding box center [539, 154] width 133 height 14
click at [564, 212] on b "(Ar):" at bounding box center [565, 216] width 8 height 9
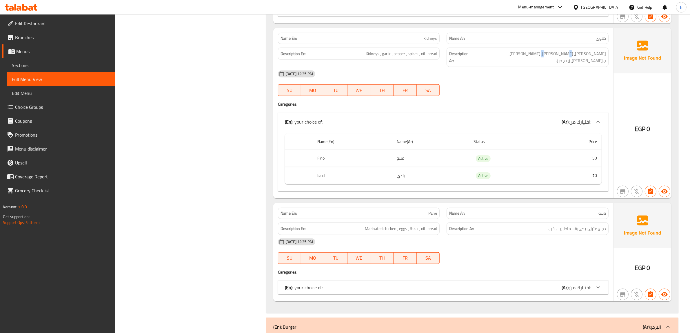
scroll to position [688, 0]
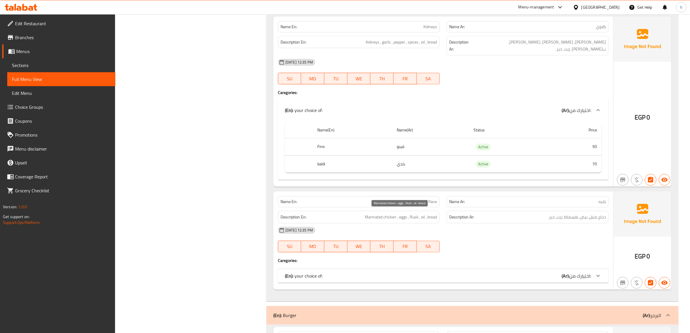
click at [379, 214] on span "Marinated chicken , eggs , Rusk , oil , bread" at bounding box center [401, 216] width 72 height 7
click at [579, 217] on span "دجاج متبل، بيض، بقسماط، زيت، خبز." at bounding box center [577, 216] width 58 height 7
click at [413, 213] on span "Marinated chicken , eggs , Rusk , oil , bread" at bounding box center [401, 216] width 72 height 7
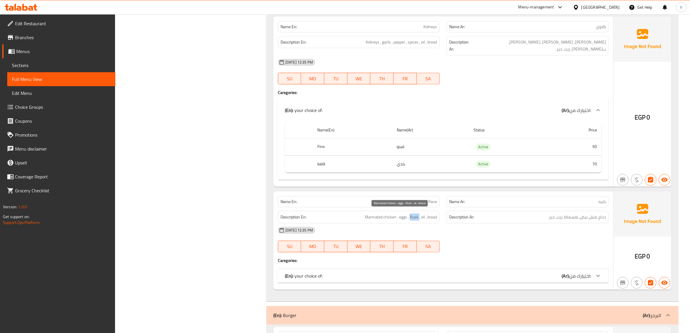
click at [413, 213] on span "Marinated chicken , eggs , Rusk , oil , bread" at bounding box center [401, 216] width 72 height 7
click at [423, 216] on span "Marinated chicken , eggs , Rusk , oil , bread" at bounding box center [401, 216] width 72 height 7
click at [435, 216] on span "Marinated chicken , eggs , Rusk , oil , bread" at bounding box center [401, 216] width 72 height 7
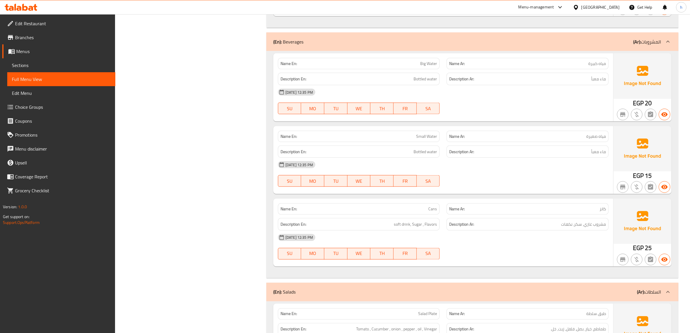
scroll to position [1231, 0]
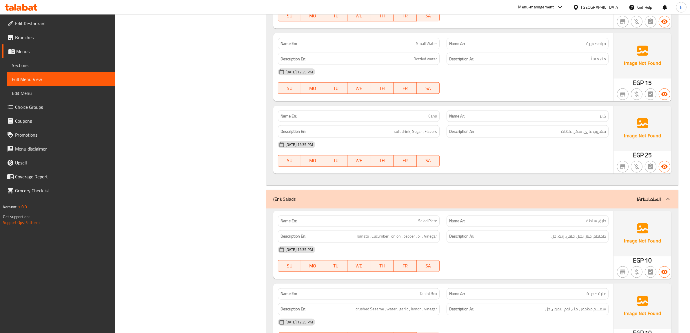
click at [400, 134] on div "Description En: soft drink, Sugar , Flavors" at bounding box center [359, 131] width 162 height 12
click at [545, 128] on h6 "Description Ar: مشروب غازي، سكر، نكهات" at bounding box center [527, 131] width 157 height 7
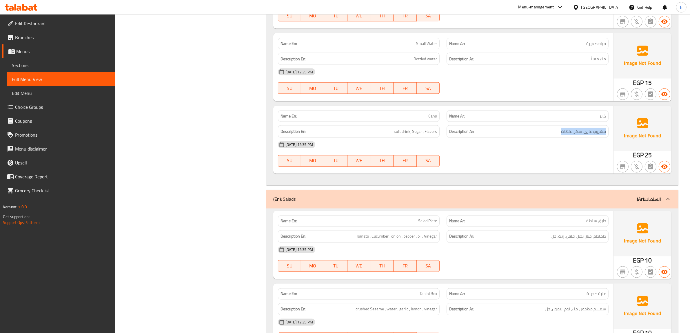
click at [545, 128] on h6 "Description Ar: مشروب غازي، سكر، نكهات" at bounding box center [527, 131] width 157 height 7
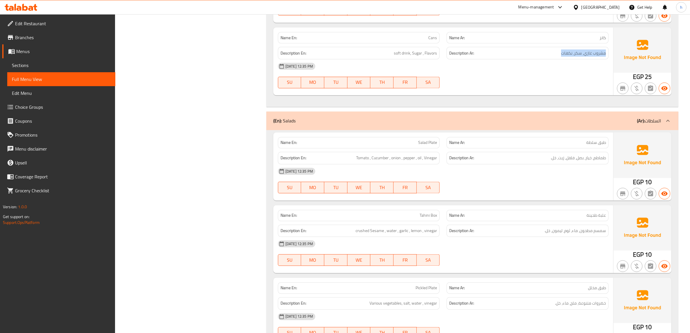
scroll to position [1412, 0]
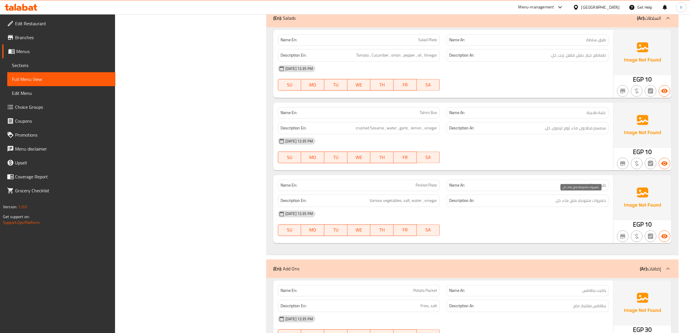
click at [581, 199] on span "خضروات متنوعة، ملح، ماء، خل." at bounding box center [580, 200] width 51 height 7
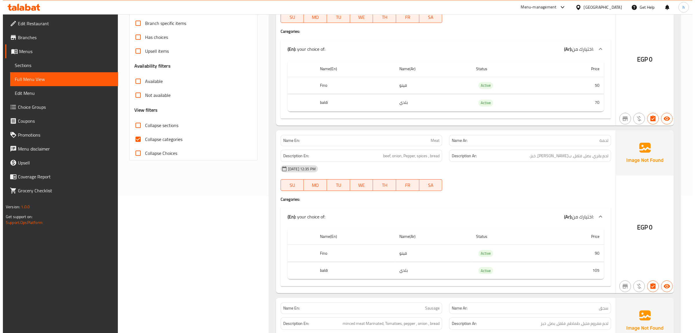
scroll to position [0, 0]
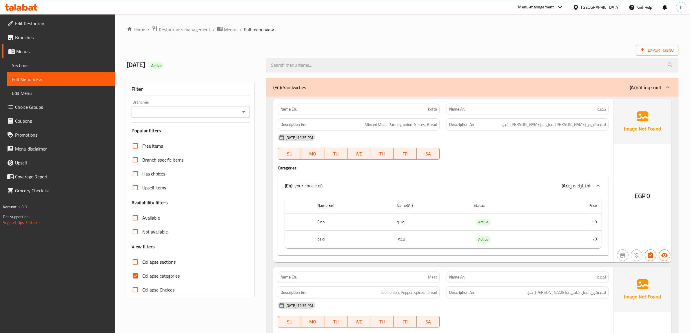
click at [155, 275] on span "Collapse categories" at bounding box center [160, 275] width 37 height 7
click at [142, 275] on input "Collapse categories" at bounding box center [135, 276] width 14 height 14
checkbox input "false"
click at [660, 52] on span "Export Menu" at bounding box center [657, 50] width 33 height 7
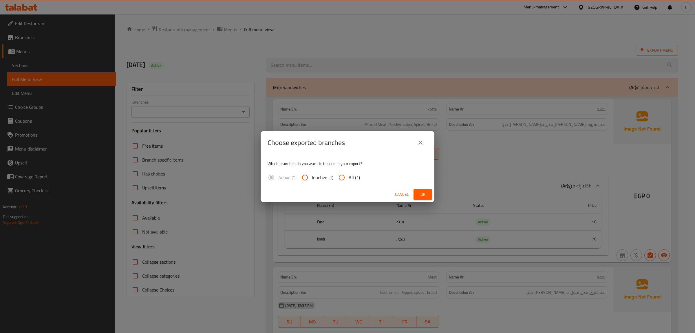
click at [357, 178] on span "All (1)" at bounding box center [354, 177] width 11 height 7
click at [349, 178] on input "All (1)" at bounding box center [342, 177] width 14 height 14
radio input "true"
click at [420, 194] on span "Ok" at bounding box center [422, 194] width 9 height 7
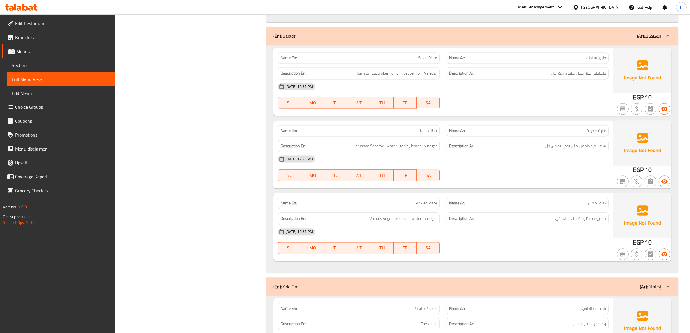
scroll to position [1578, 0]
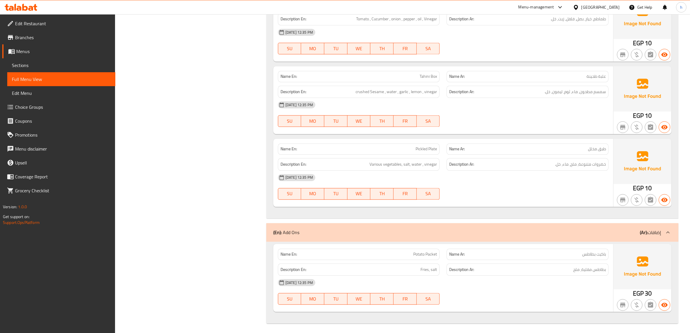
click at [291, 147] on strong "Name En:" at bounding box center [288, 149] width 17 height 6
click at [298, 161] on strong "Description En:" at bounding box center [293, 164] width 26 height 7
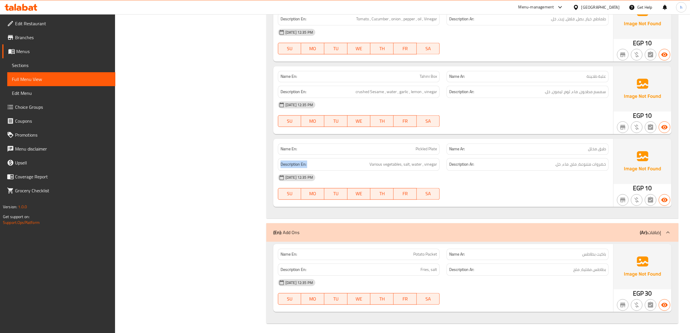
click at [298, 161] on strong "Description En:" at bounding box center [293, 164] width 26 height 7
click at [290, 79] on div "Name En: Tahini Box" at bounding box center [359, 76] width 162 height 11
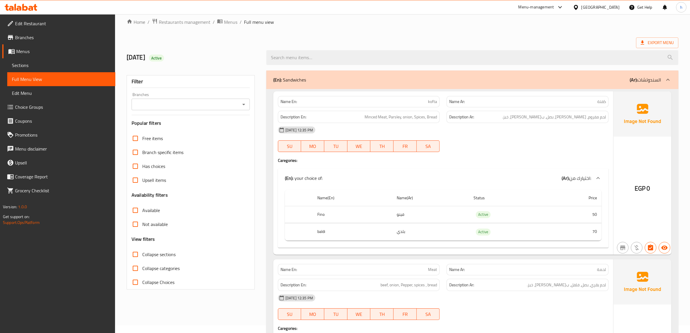
scroll to position [0, 0]
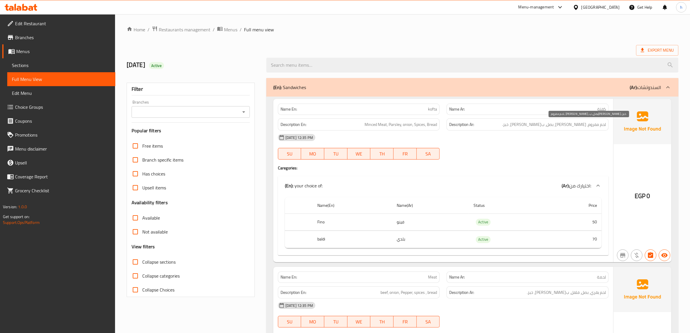
click at [584, 124] on span "لحم مفروم، [PERSON_NAME]، بصل، ب[PERSON_NAME]، خبز." at bounding box center [554, 124] width 104 height 7
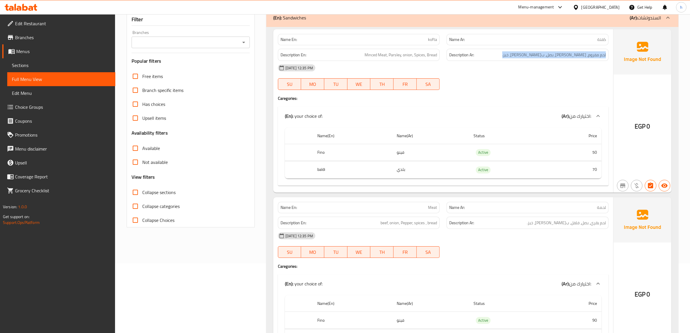
scroll to position [72, 0]
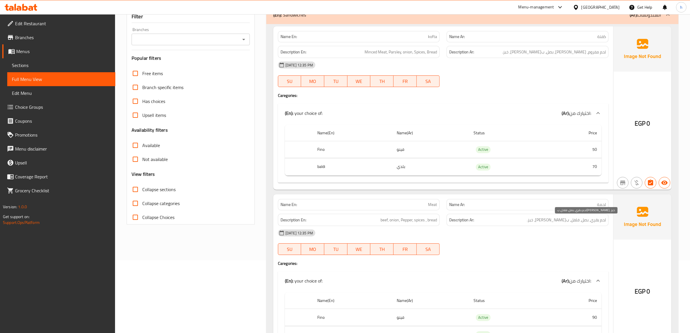
click at [551, 223] on span "لحم بقري، بصل، فلفل، ب[PERSON_NAME]، خبز." at bounding box center [566, 219] width 79 height 7
click at [421, 220] on span "beef, onion, Pepper, spices , bread" at bounding box center [408, 219] width 56 height 7
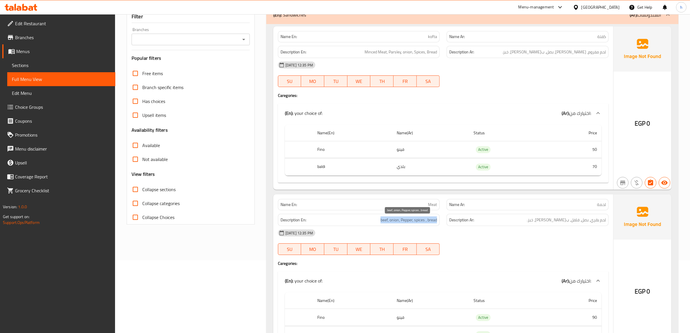
click at [421, 220] on span "beef, onion, Pepper, spices , bread" at bounding box center [408, 219] width 56 height 7
click at [425, 223] on span "beef, onion, Pepper, spices , bread" at bounding box center [408, 219] width 56 height 7
click at [533, 219] on h6 "Description Ar: لحم بقري، بصل، فلفل، بهارات، خبز." at bounding box center [527, 219] width 157 height 7
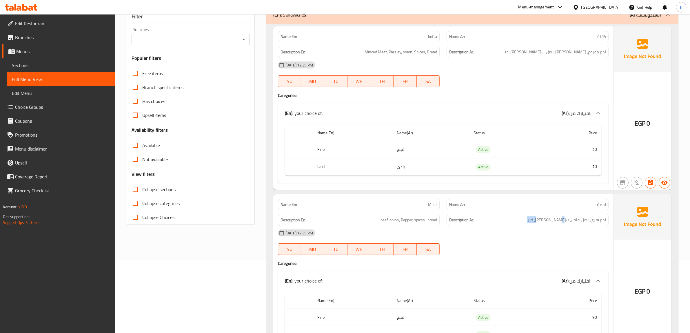
click at [533, 219] on h6 "Description Ar: لحم بقري، بصل، فلفل، بهارات، خبز." at bounding box center [527, 219] width 157 height 7
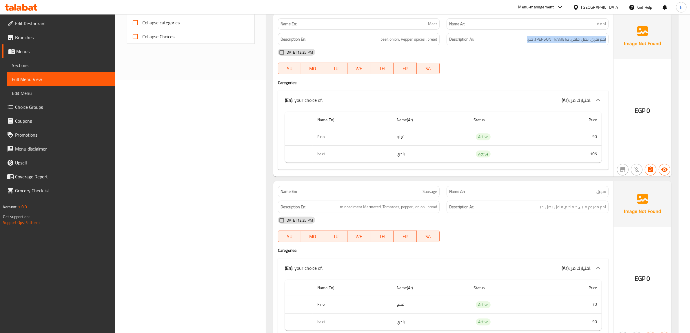
scroll to position [254, 0]
click at [544, 210] on span "لحم مفروم متبل، طماطم، فلفل، بصل، خبز" at bounding box center [572, 206] width 68 height 7
click at [424, 210] on span "minced meat Marinated, Tomatoes, pepper , onion , bread" at bounding box center [388, 206] width 97 height 7
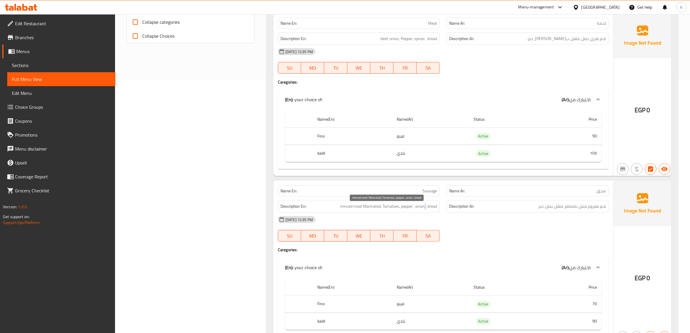
click at [424, 210] on span "minced meat Marinated, Tomatoes, pepper , onion , bread" at bounding box center [388, 206] width 97 height 7
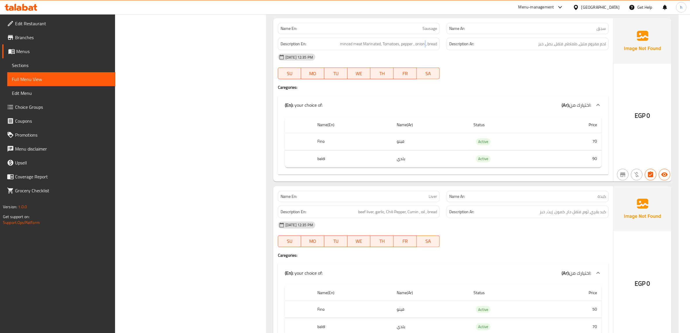
scroll to position [435, 0]
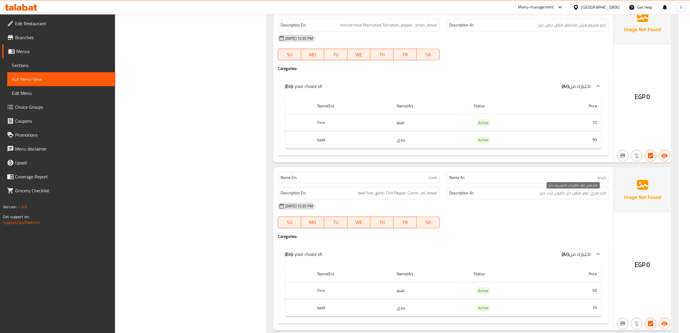
click at [561, 196] on span "كبد بقري، ثوم، فلفل حار، كمون، زيت، خبز" at bounding box center [572, 192] width 66 height 7
click at [421, 196] on span "beef liver, garlic, Chili Pepper, Cumin , oil , bread" at bounding box center [397, 192] width 79 height 7
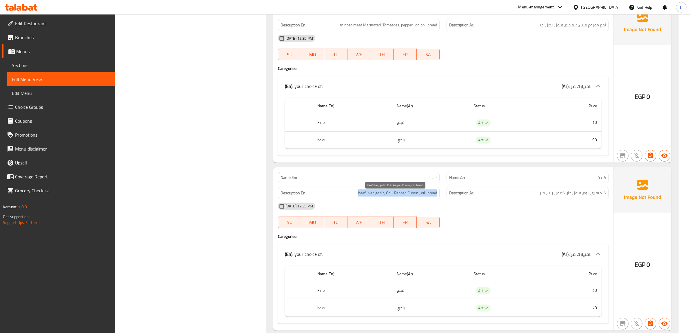
click at [421, 196] on span "beef liver, garlic, Chili Pepper, Cumin , oil , bread" at bounding box center [397, 192] width 79 height 7
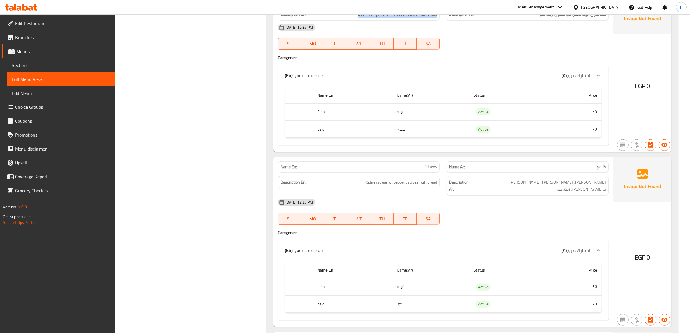
scroll to position [616, 0]
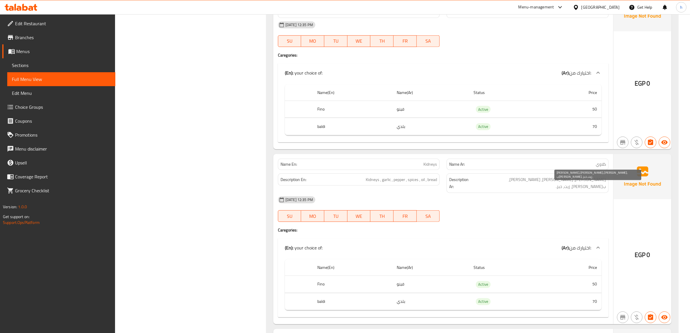
click at [572, 185] on span "[PERSON_NAME]، [PERSON_NAME]، [PERSON_NAME]، ب[PERSON_NAME]، زيت، خبز." at bounding box center [539, 183] width 133 height 14
click at [431, 180] on span "Kidneys , garlic , pepper , spices , oil , bread" at bounding box center [401, 179] width 71 height 7
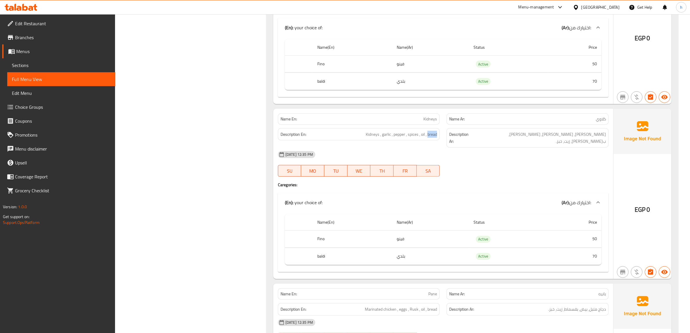
scroll to position [761, 0]
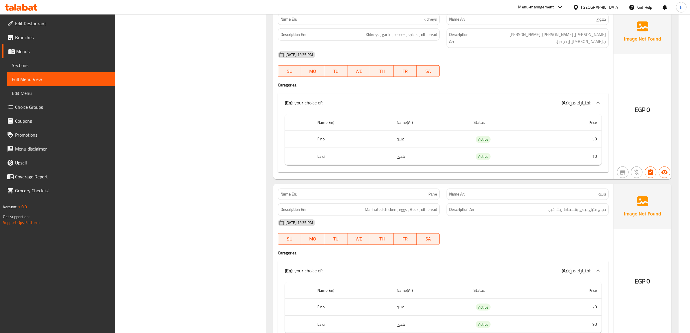
click at [547, 206] on h6 "Description Ar: دجاج متبل، بيض، بقسماط، زيت، خبز." at bounding box center [527, 209] width 157 height 7
click at [417, 206] on span "Marinated chicken , eggs , Rusk , oil , bread" at bounding box center [401, 209] width 72 height 7
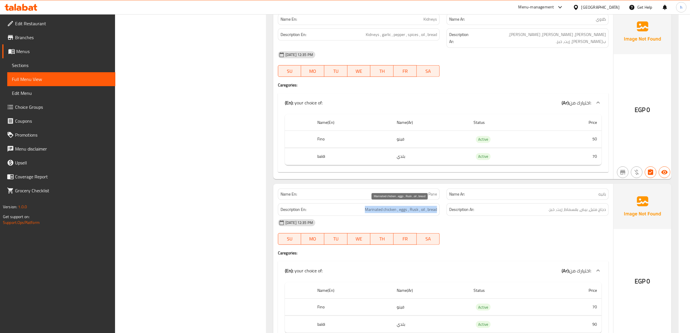
click at [417, 206] on span "Marinated chicken , eggs , Rusk , oil , bread" at bounding box center [401, 209] width 72 height 7
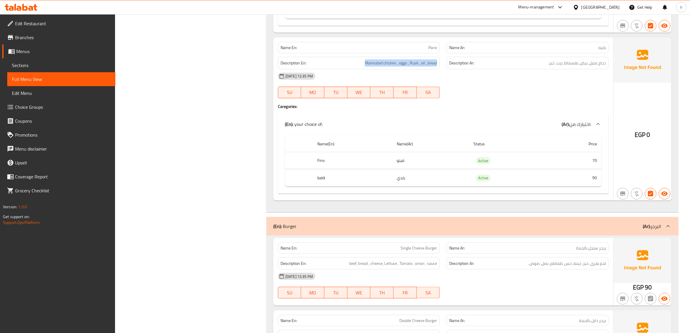
scroll to position [942, 0]
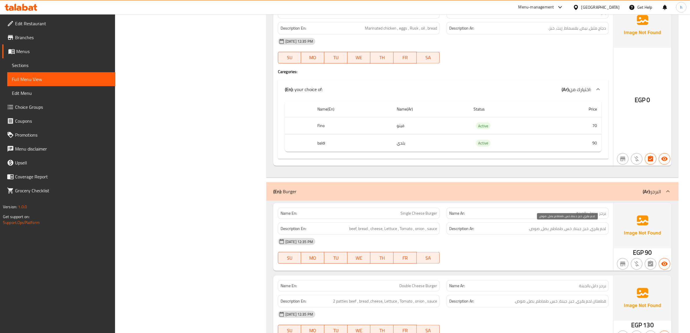
click at [583, 228] on span "لحم بقري، خبز، جبنة، خس، طماطم، بصل، صوص." at bounding box center [566, 228] width 77 height 7
click at [429, 222] on div "Description En: beef, bread , cheese, Lettuce , Tomato , onion , sauce" at bounding box center [359, 228] width 162 height 12
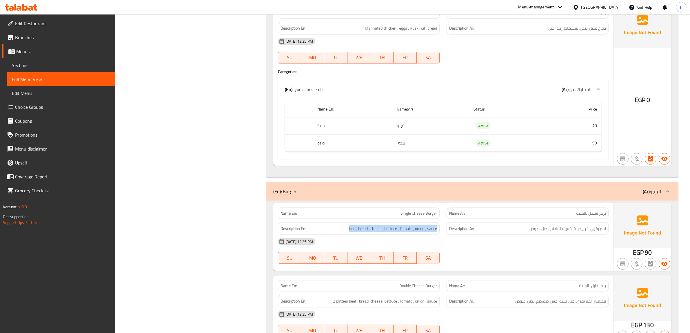
click at [429, 222] on div "Description En: beef, bread , cheese, Lettuce , Tomato , onion , sauce" at bounding box center [359, 228] width 162 height 12
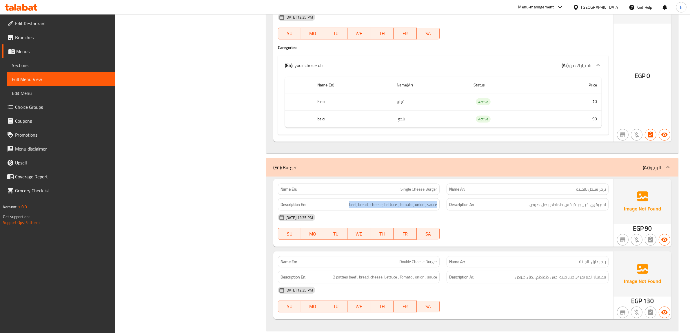
scroll to position [1014, 0]
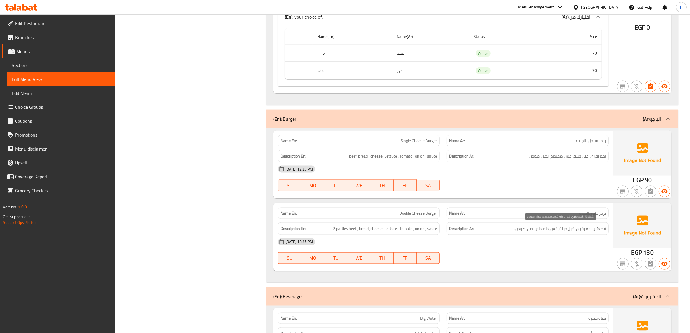
click at [579, 227] on span "قطعتان لحم بقري، خبز، جبنة، خس، طماطم، بصل، صوص." at bounding box center [560, 228] width 92 height 7
click at [414, 223] on div "Description En: 2 patties beef , bread ,cheese, Lettuce , Tomato , onion , sauce" at bounding box center [359, 228] width 162 height 12
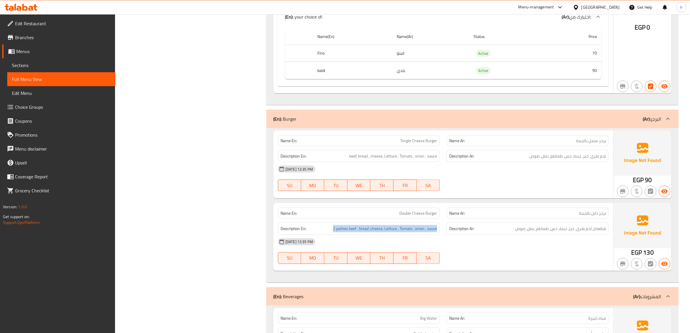
click at [414, 223] on div "Description En: 2 patties beef , bread ,cheese, Lettuce , Tomato , onion , sauce" at bounding box center [359, 228] width 162 height 12
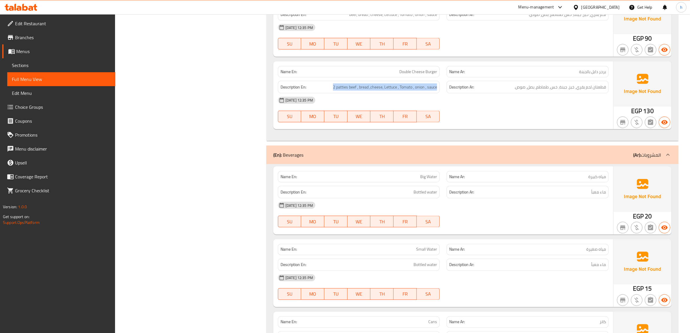
scroll to position [1159, 0]
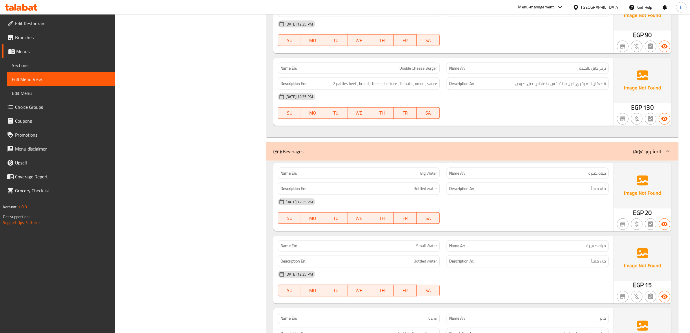
click at [424, 192] on div "Description En: Bottled water" at bounding box center [359, 188] width 162 height 12
click at [569, 190] on h6 "Description Ar: ماء معبأ" at bounding box center [527, 188] width 157 height 7
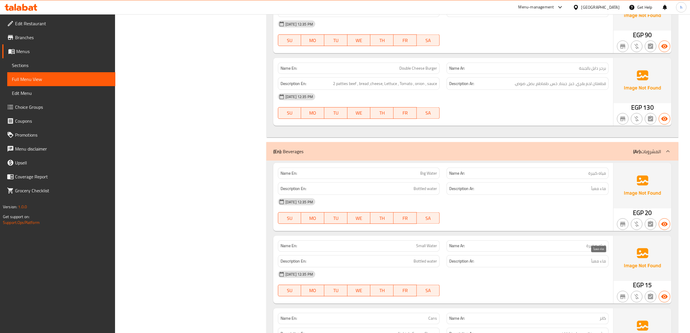
click at [597, 258] on span "ماء معبأ" at bounding box center [598, 261] width 15 height 7
click at [423, 262] on span "Bottled water" at bounding box center [424, 261] width 23 height 7
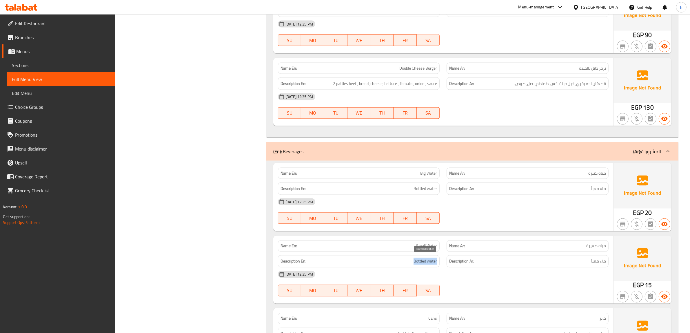
click at [423, 262] on span "Bottled water" at bounding box center [424, 261] width 23 height 7
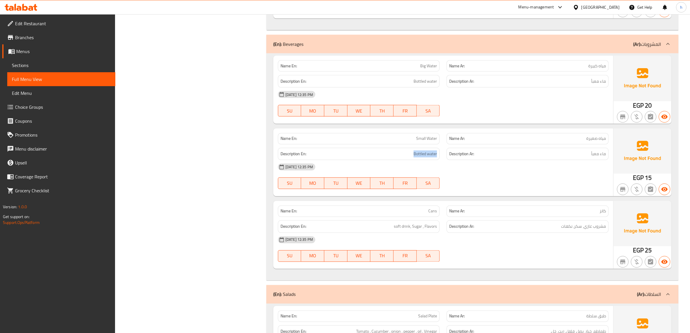
scroll to position [1268, 0]
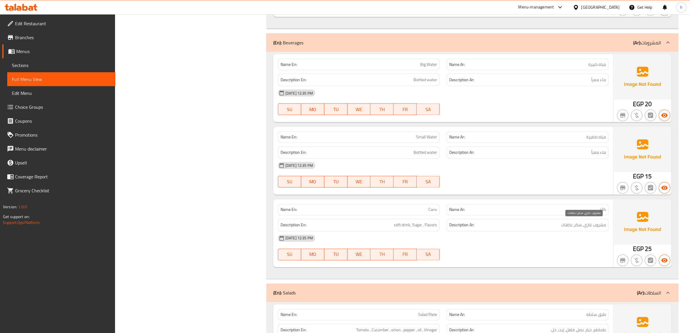
click at [572, 223] on span "مشروب غازي، سكر، نكهات" at bounding box center [583, 224] width 45 height 7
click at [422, 222] on span "soft drink, Sugar , Flavors" at bounding box center [415, 224] width 43 height 7
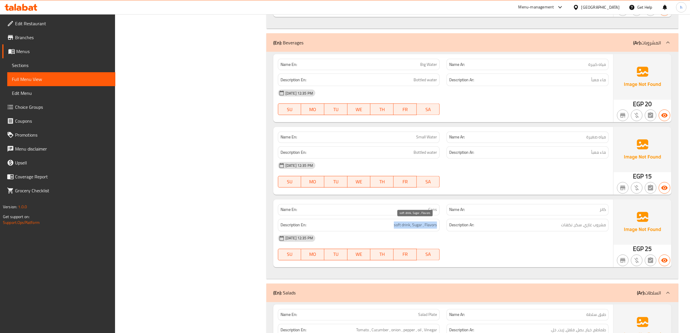
click at [422, 222] on span "soft drink, Sugar , Flavors" at bounding box center [415, 224] width 43 height 7
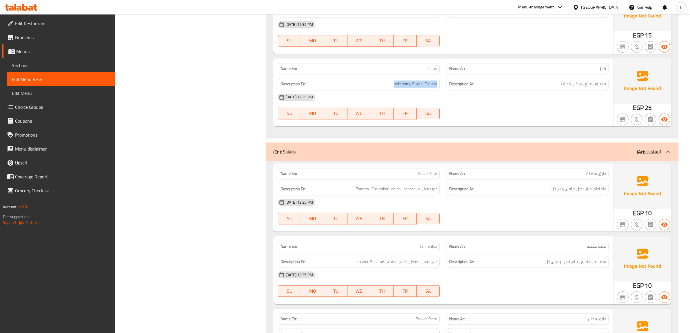
scroll to position [1412, 0]
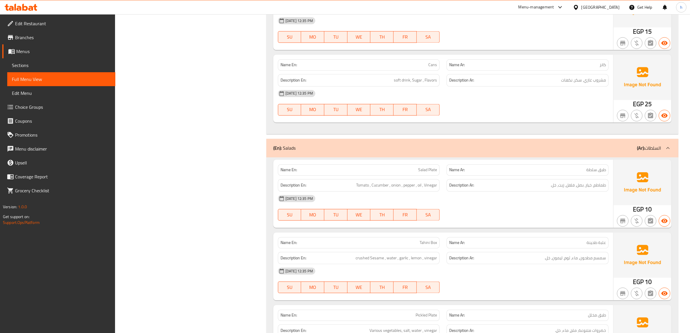
click at [373, 185] on span "Tomato , Cucumber , onion , pepper , oil , Vinegar" at bounding box center [396, 184] width 81 height 7
click at [582, 187] on span "طماطم، خيار، بصل، فلفل، زيت، خل." at bounding box center [577, 184] width 55 height 7
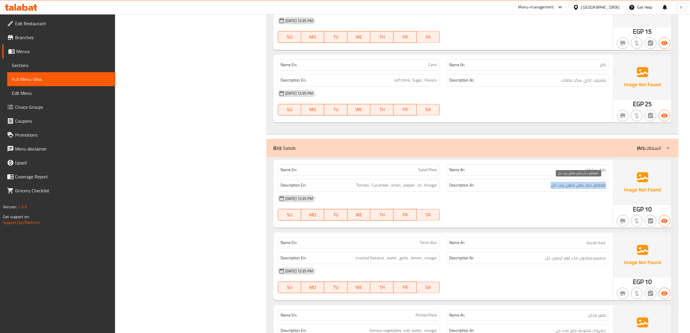
click at [582, 187] on span "طماطم، خيار، بصل، فلفل، زيت، خل." at bounding box center [577, 184] width 55 height 7
click at [424, 251] on div "Description En: crushed Sesame , water , garlic , lemon , vinegar" at bounding box center [359, 257] width 162 height 12
click at [493, 254] on h6 "Description Ar: سمسم مطحون، ماء، ثوم، ليمون، خل." at bounding box center [527, 257] width 157 height 7
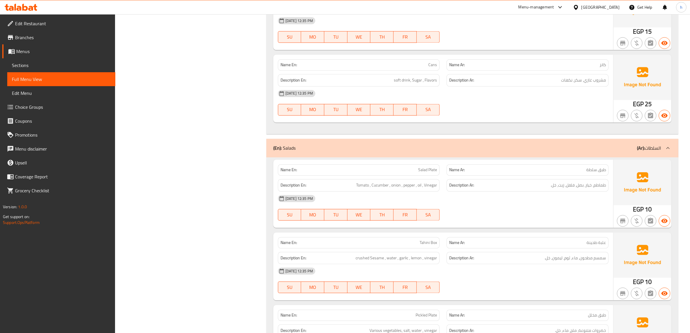
click at [493, 254] on h6 "Description Ar: سمسم مطحون، ماء، ثوم، ليمون، خل." at bounding box center [527, 257] width 157 height 7
click at [539, 258] on h6 "Description Ar: سمسم مطحون، ماء، ثوم، ليمون، خل." at bounding box center [527, 257] width 157 height 7
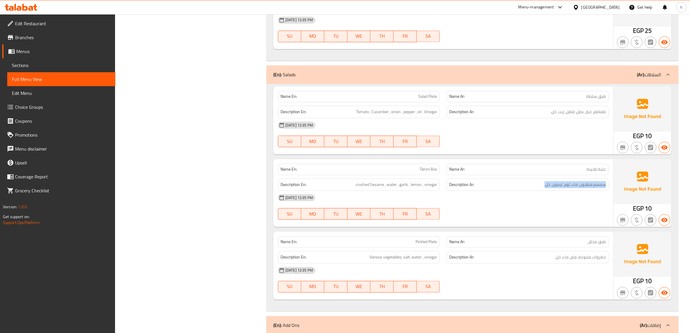
scroll to position [1578, 0]
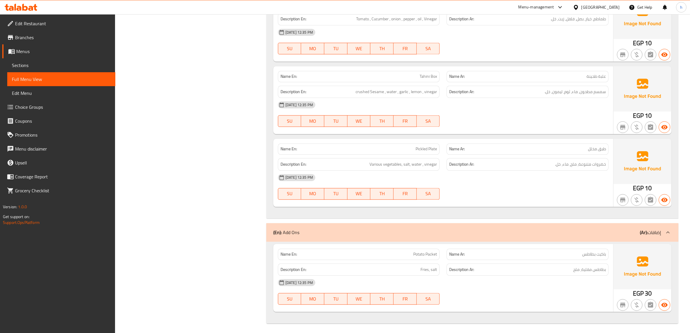
click at [560, 170] on div "[DATE] 12:35 PM" at bounding box center [443, 177] width 338 height 14
click at [565, 163] on span "خضروات متنوعة، ملح، ماء، خل." at bounding box center [580, 164] width 51 height 7
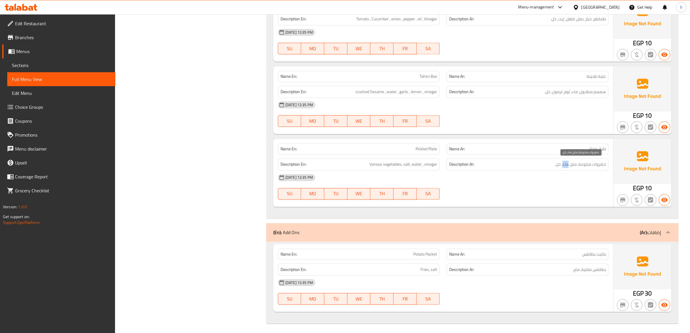
click at [565, 163] on span "خضروات متنوعة، ملح، ماء، خل." at bounding box center [580, 164] width 51 height 7
click at [392, 161] on span "Various vegetables, salt, water , vinegar" at bounding box center [403, 164] width 68 height 7
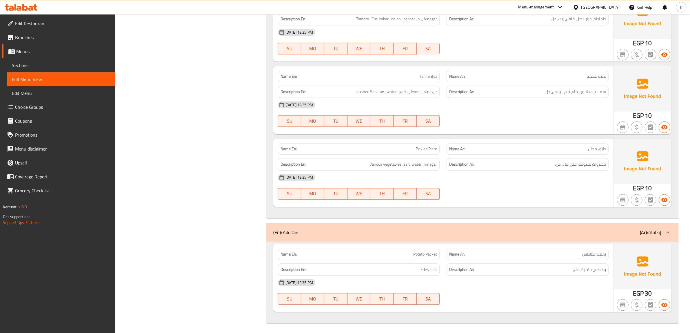
click at [423, 266] on span "Fries, salt" at bounding box center [428, 269] width 17 height 7
click at [570, 269] on h6 "Description Ar: بطاطس مقلية، ملح" at bounding box center [527, 269] width 157 height 7
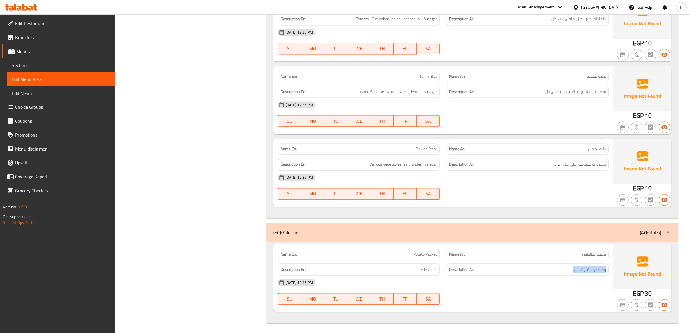
click at [570, 269] on h6 "Description Ar: بطاطس مقلية، ملح" at bounding box center [527, 269] width 157 height 7
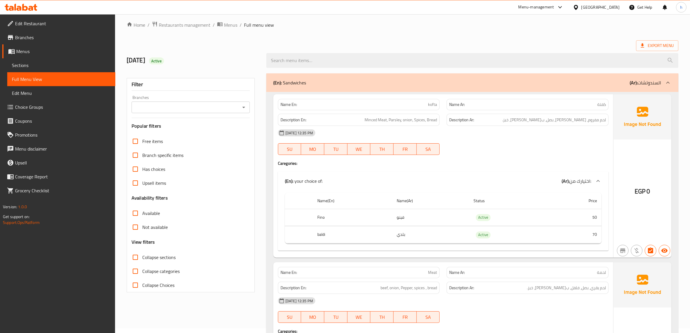
scroll to position [0, 0]
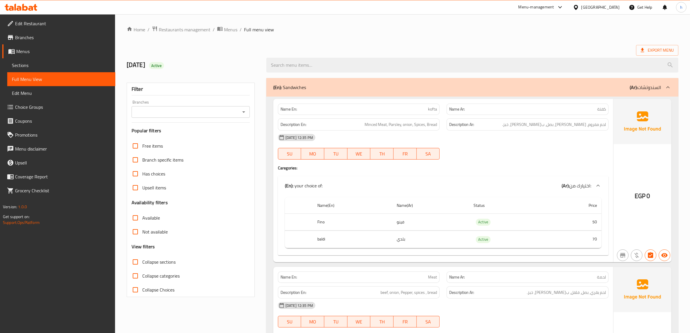
click at [142, 63] on h2 "[DATE] Active" at bounding box center [193, 65] width 133 height 9
click at [164, 68] on span "Active" at bounding box center [156, 66] width 15 height 6
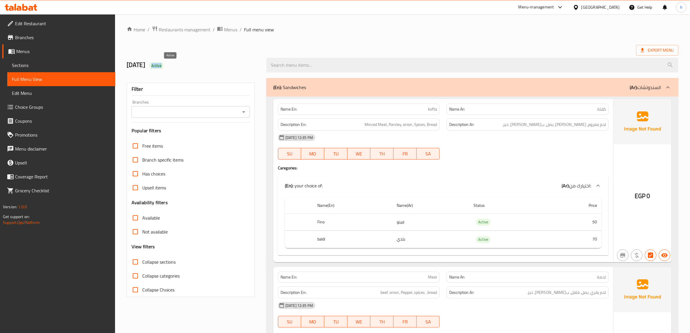
click at [164, 68] on span "Active" at bounding box center [156, 66] width 15 height 6
